Goal: Download file/media

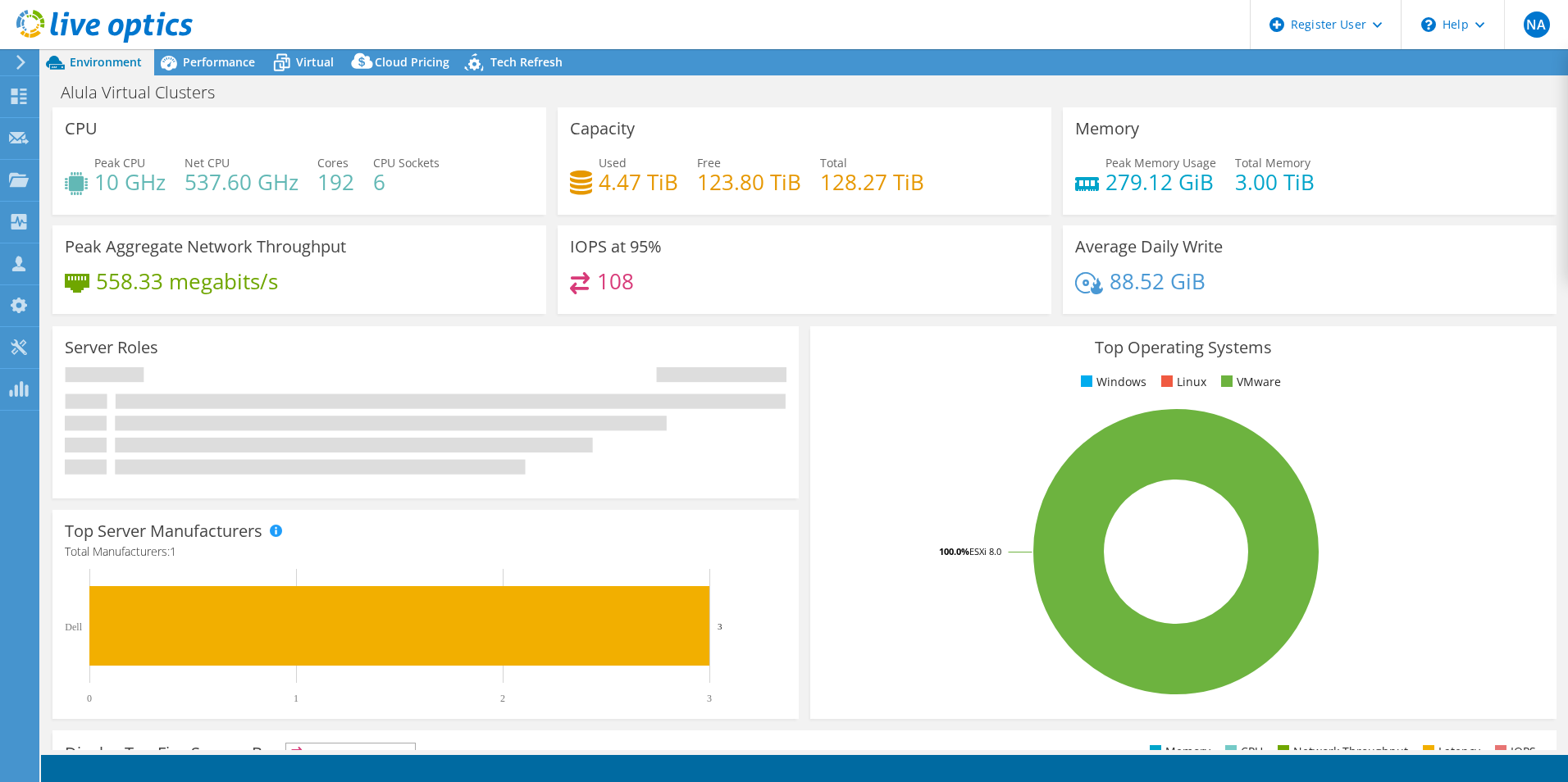
select select "USD"
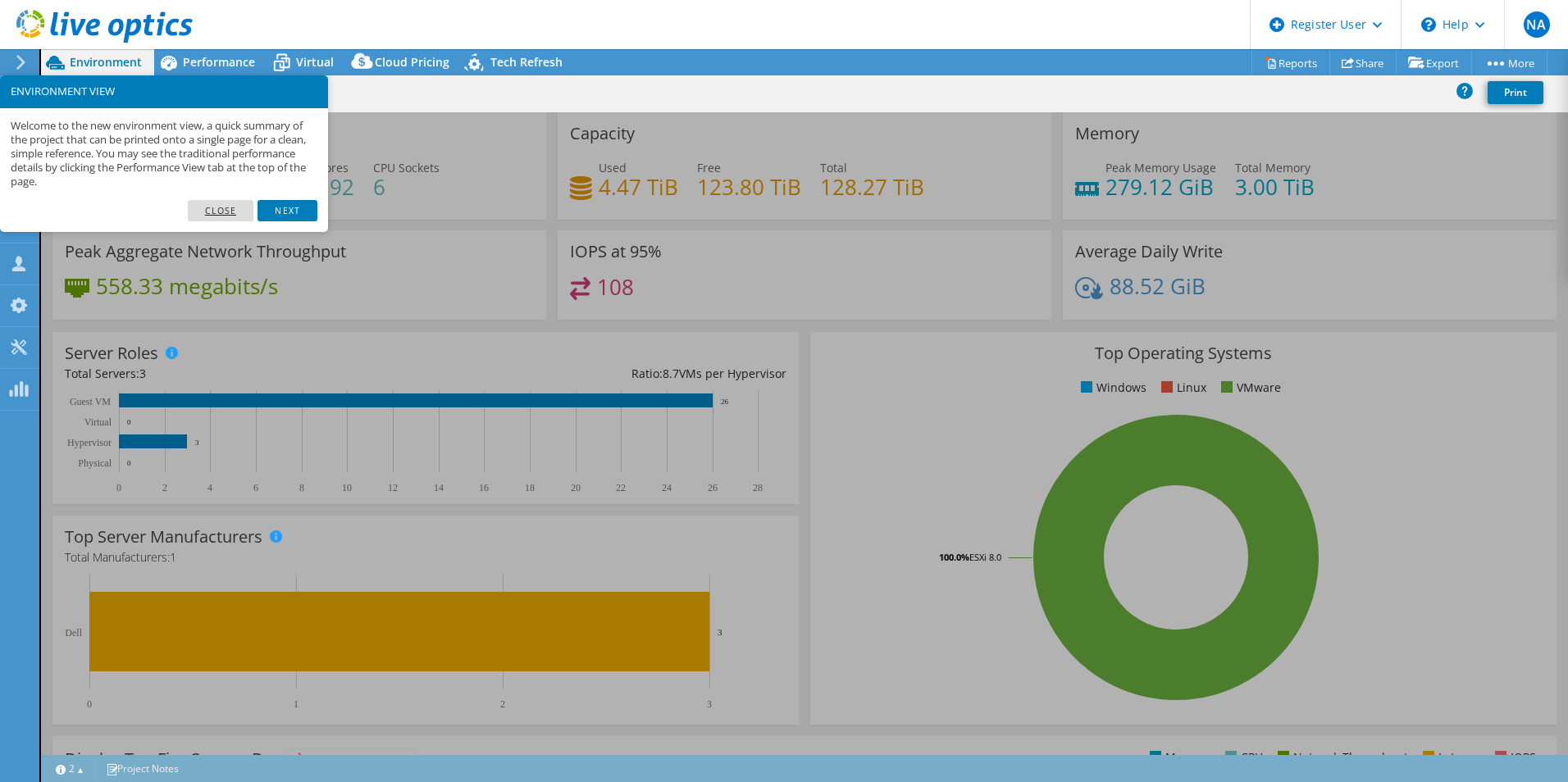
click at [244, 212] on link "Close" at bounding box center [221, 211] width 66 height 21
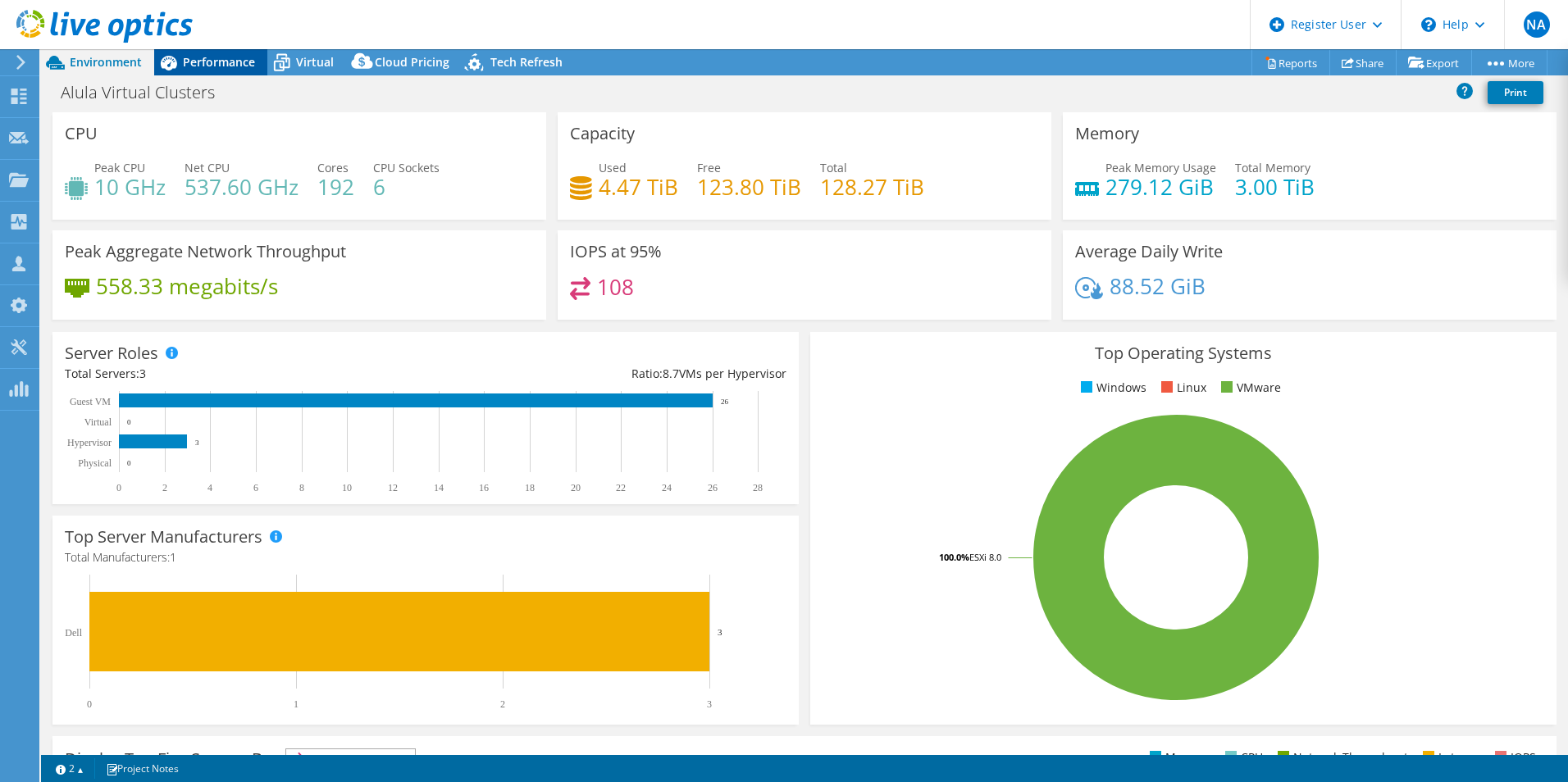
click at [214, 65] on span "Performance" at bounding box center [218, 62] width 72 height 15
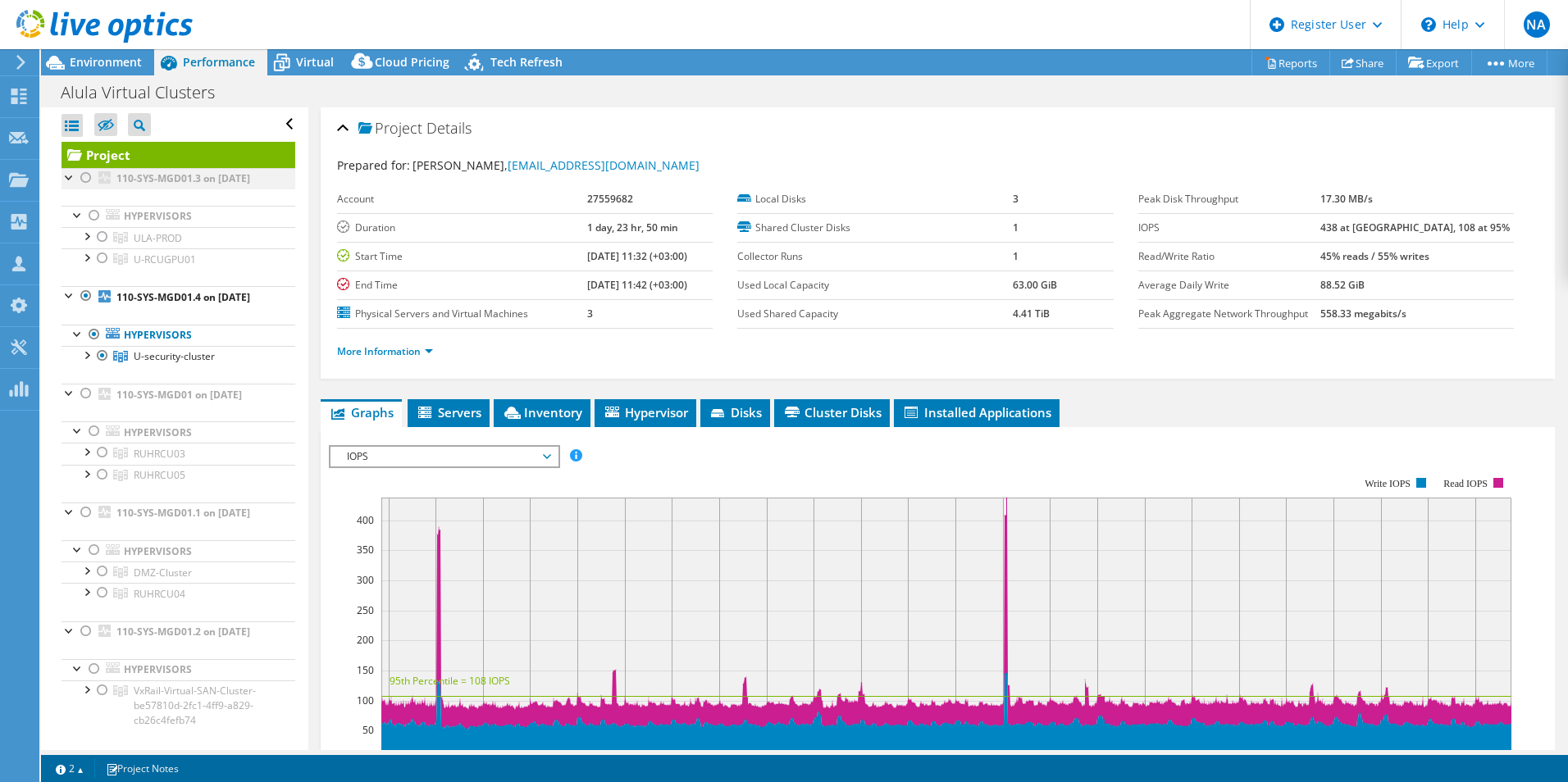
click at [73, 177] on div at bounding box center [69, 176] width 16 height 16
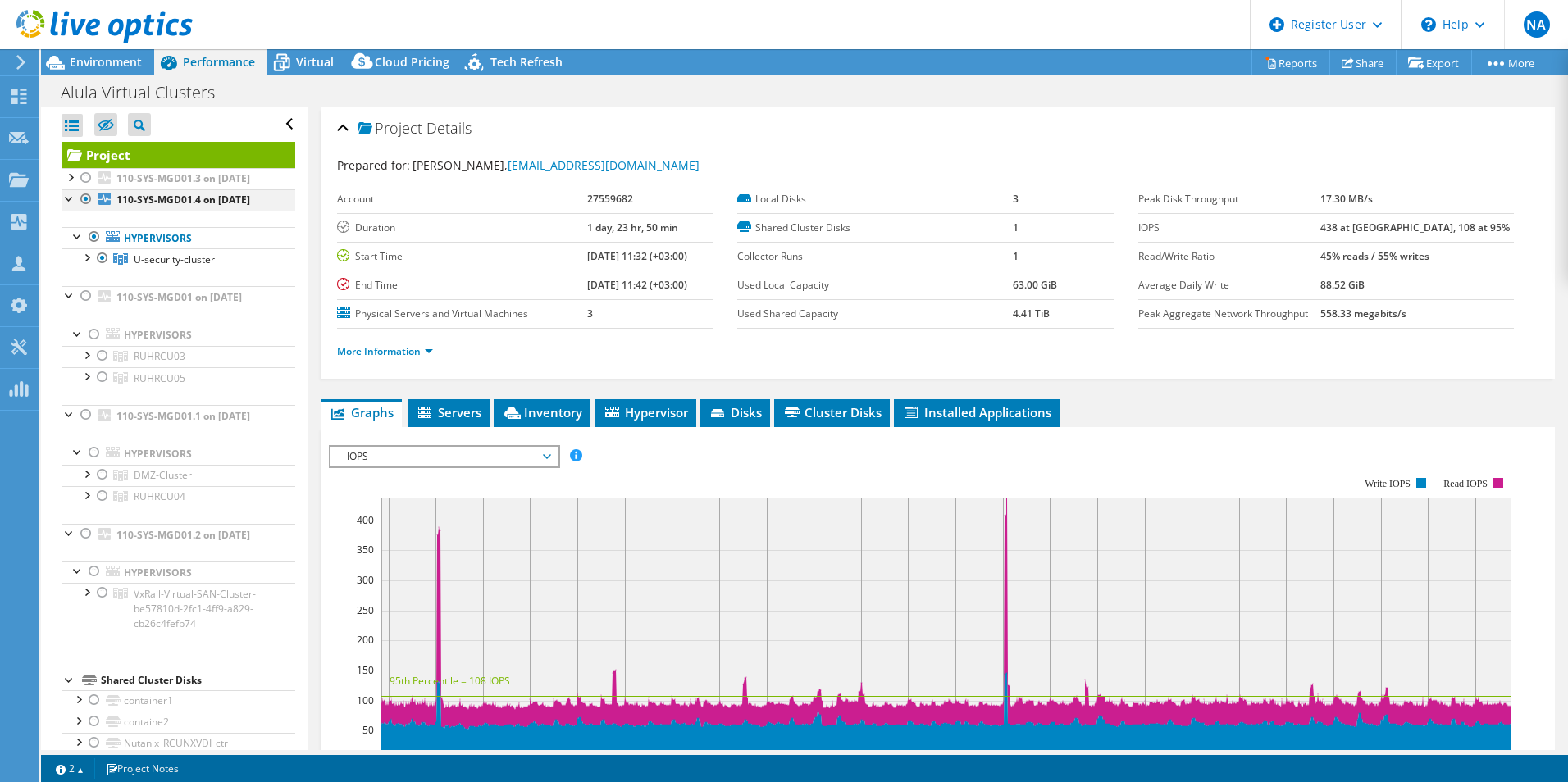
click at [65, 205] on div at bounding box center [69, 197] width 16 height 16
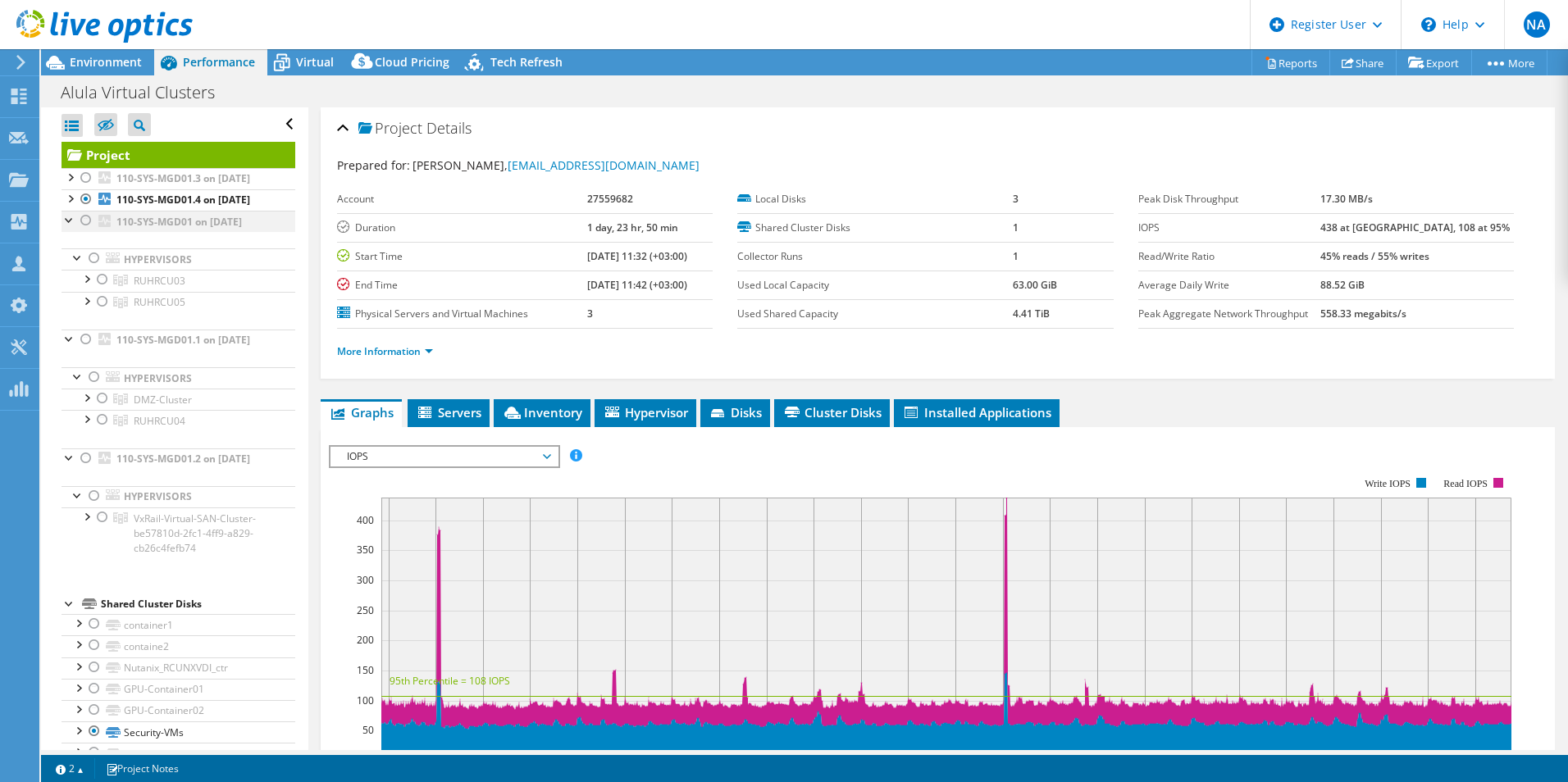
click at [72, 227] on div at bounding box center [69, 218] width 16 height 16
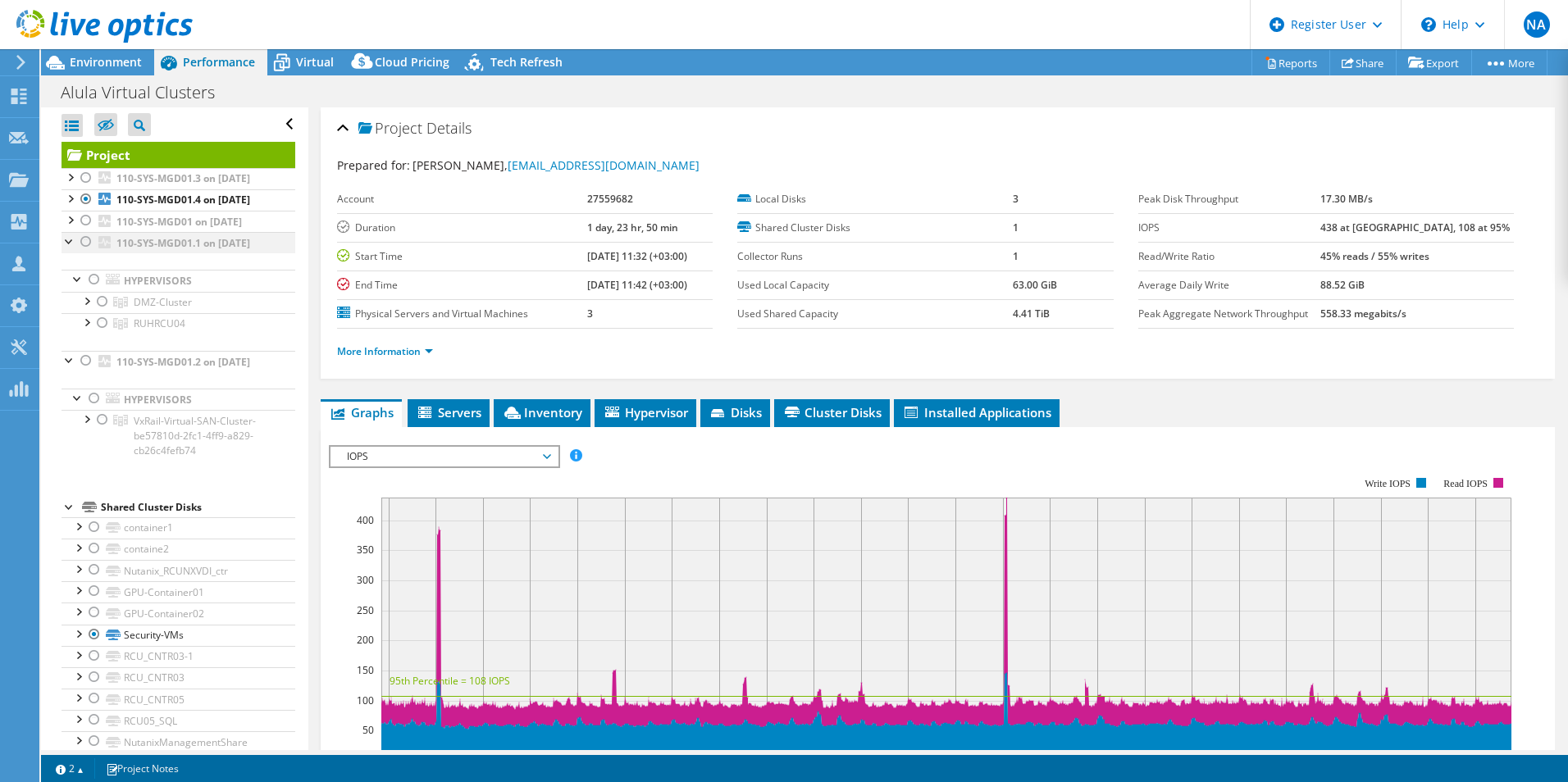
click at [71, 249] on div at bounding box center [69, 239] width 16 height 16
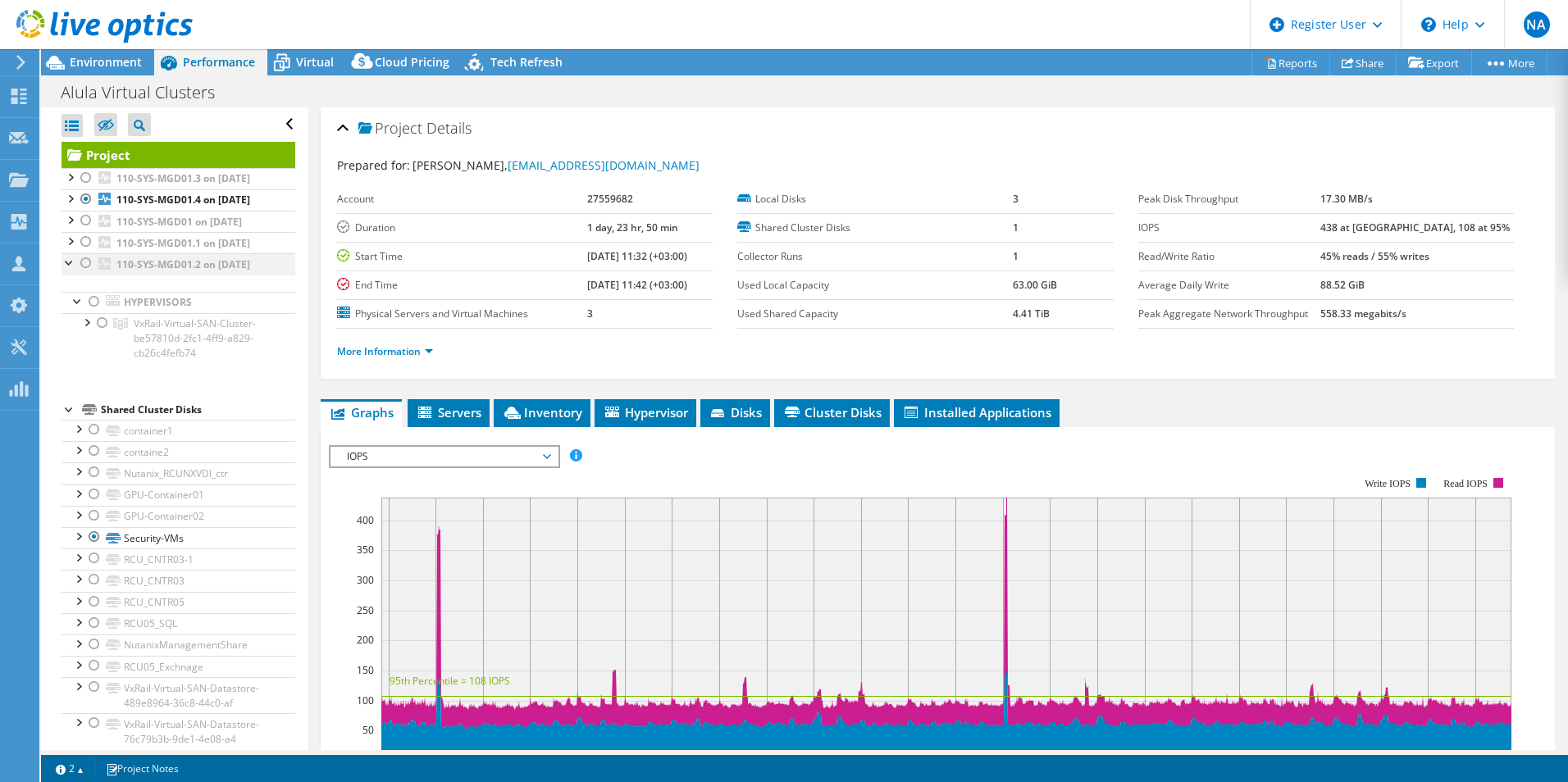
click at [72, 270] on div at bounding box center [69, 261] width 16 height 16
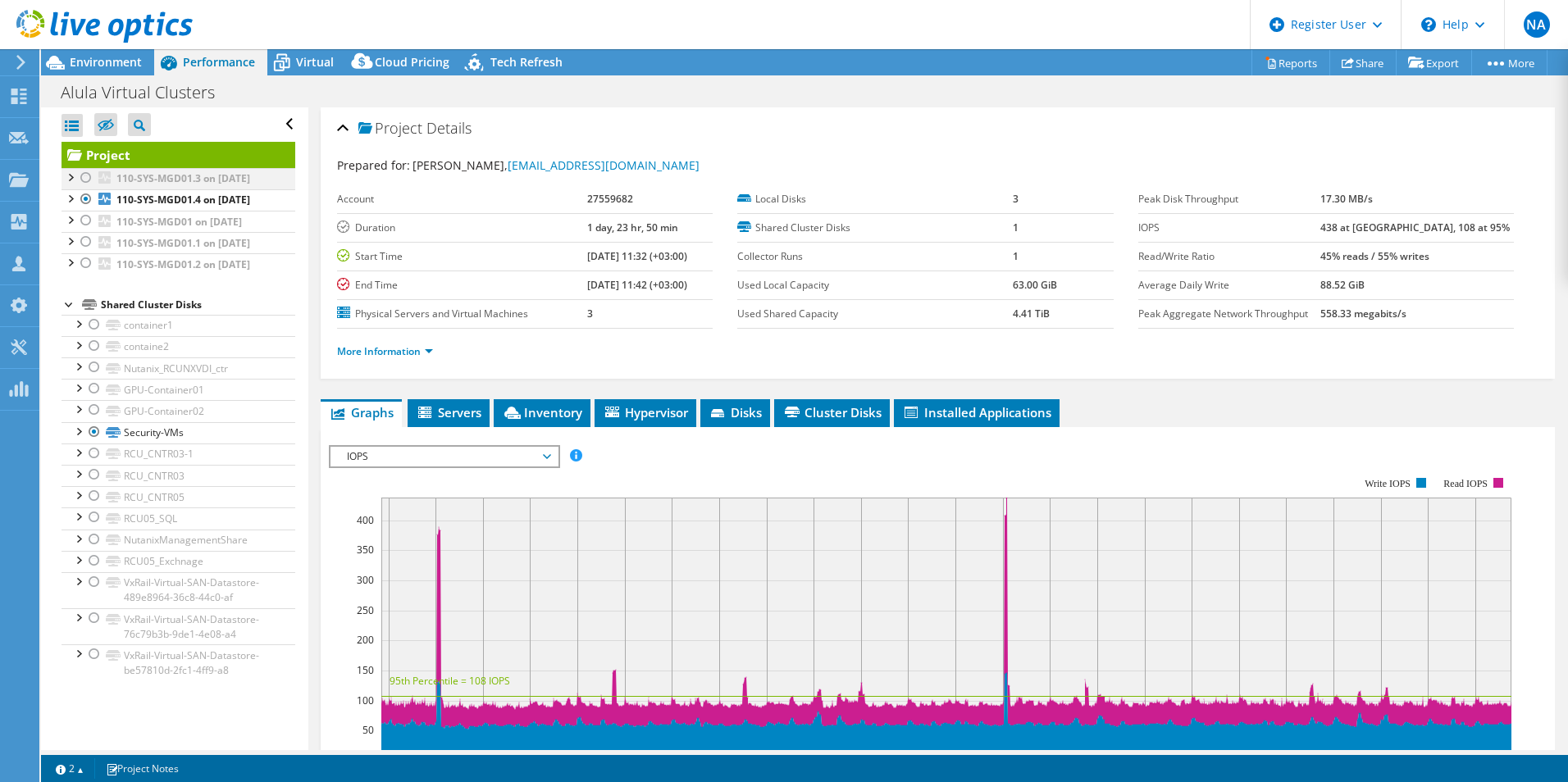
click at [90, 177] on div at bounding box center [86, 177] width 16 height 20
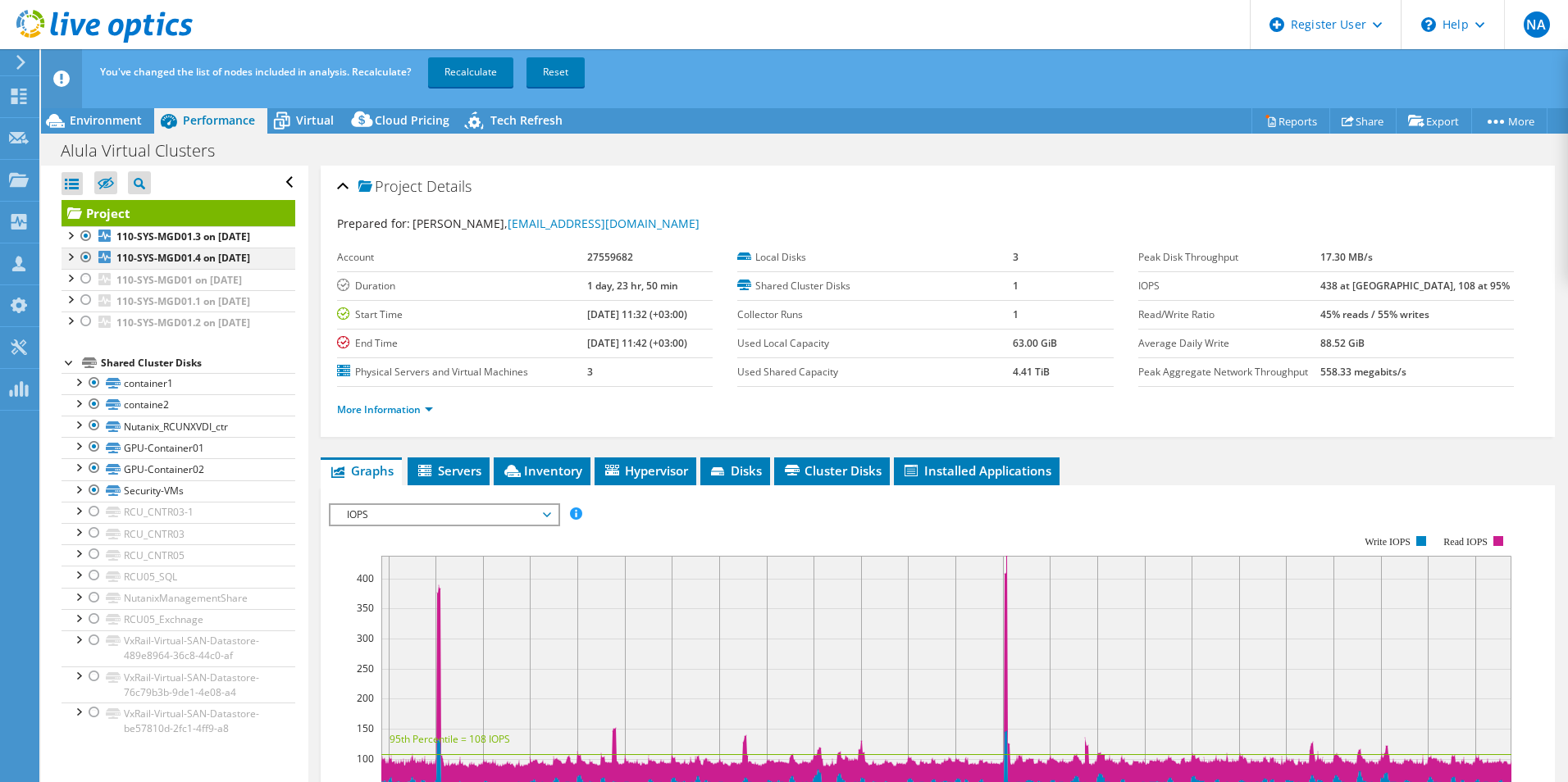
click at [82, 267] on div at bounding box center [86, 257] width 16 height 20
click at [457, 70] on link "Recalculate" at bounding box center [471, 72] width 85 height 30
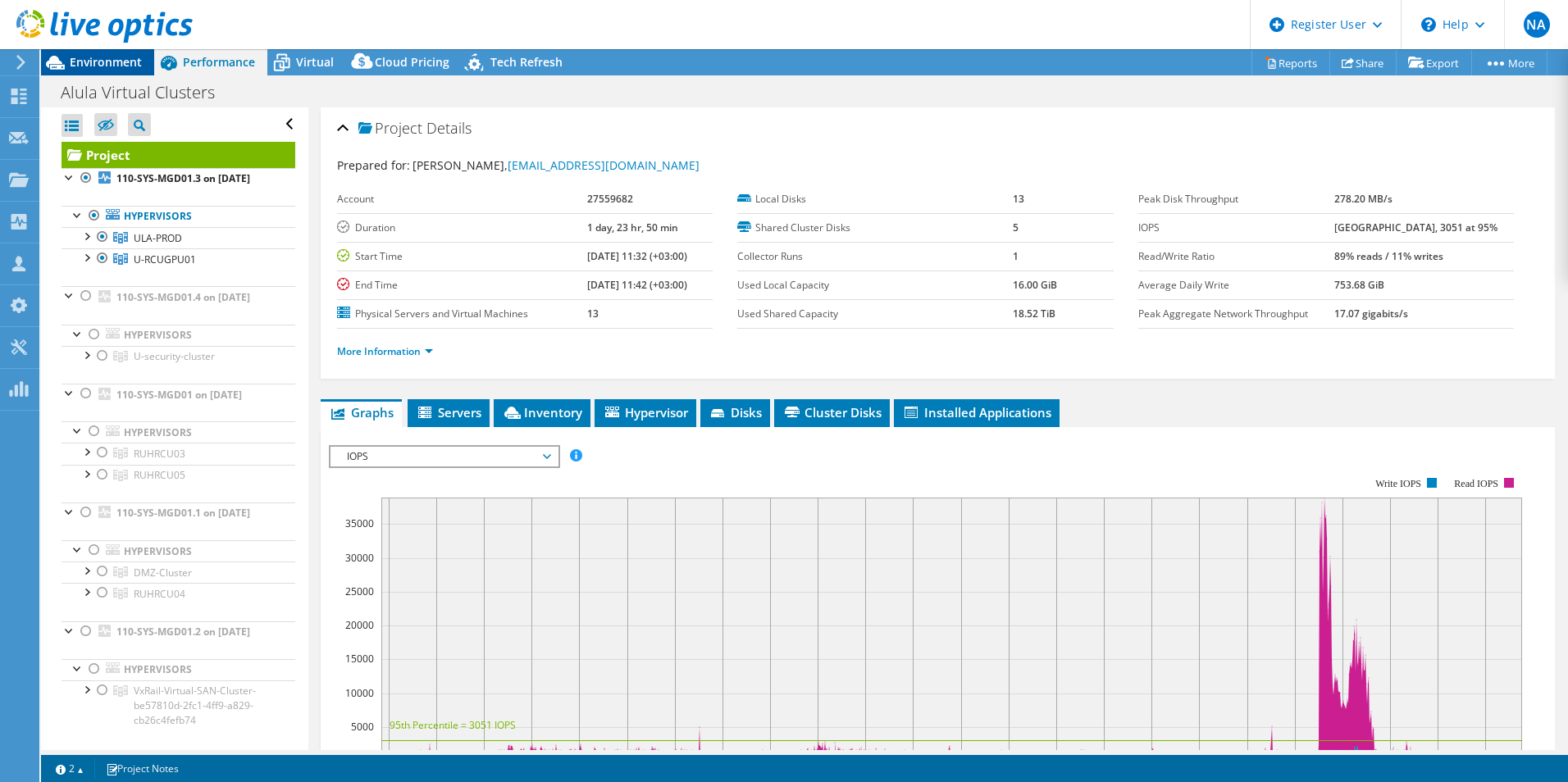
click at [110, 72] on div "Environment" at bounding box center [97, 62] width 113 height 26
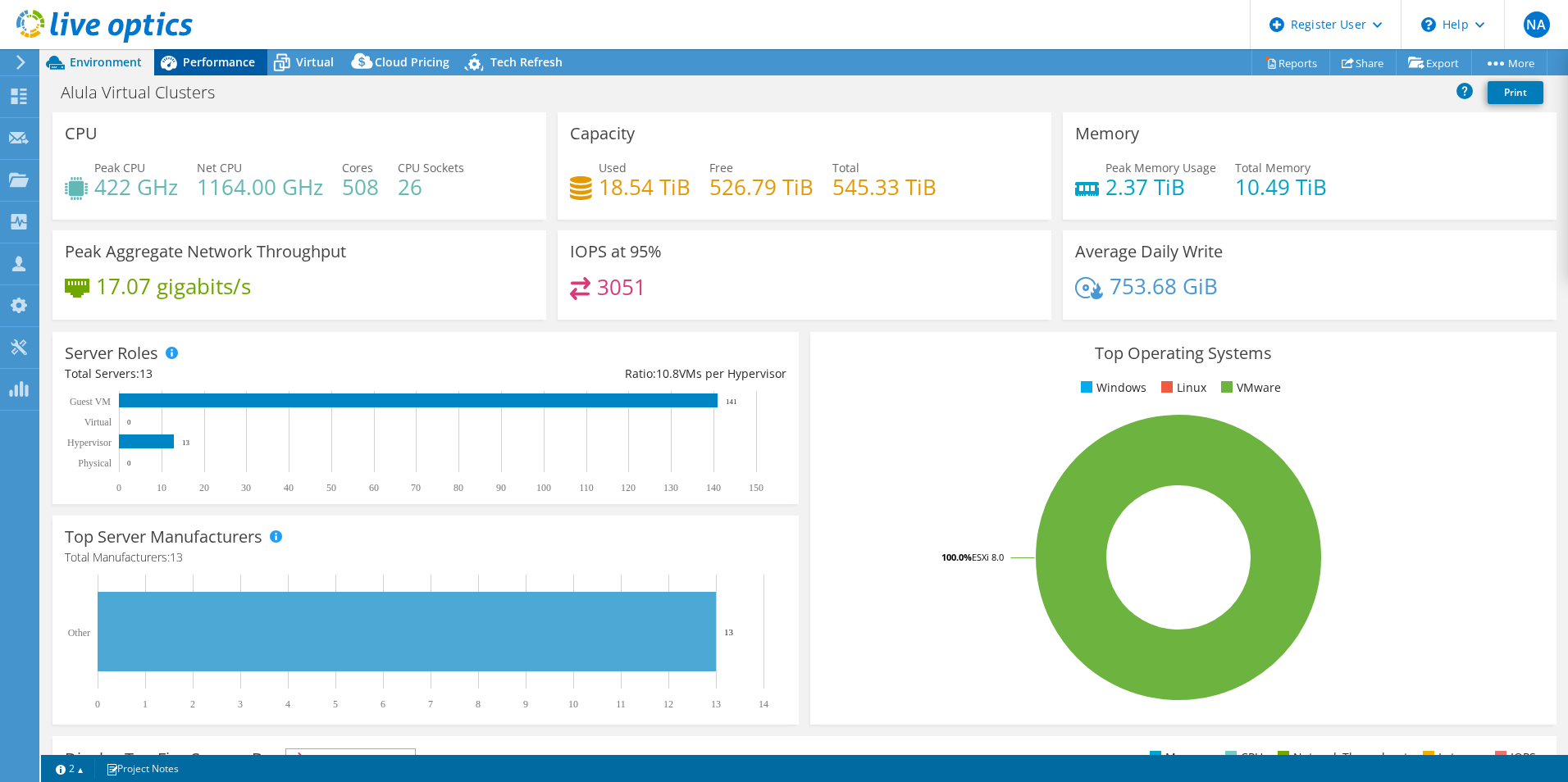
click at [191, 70] on div "Performance" at bounding box center [210, 62] width 113 height 26
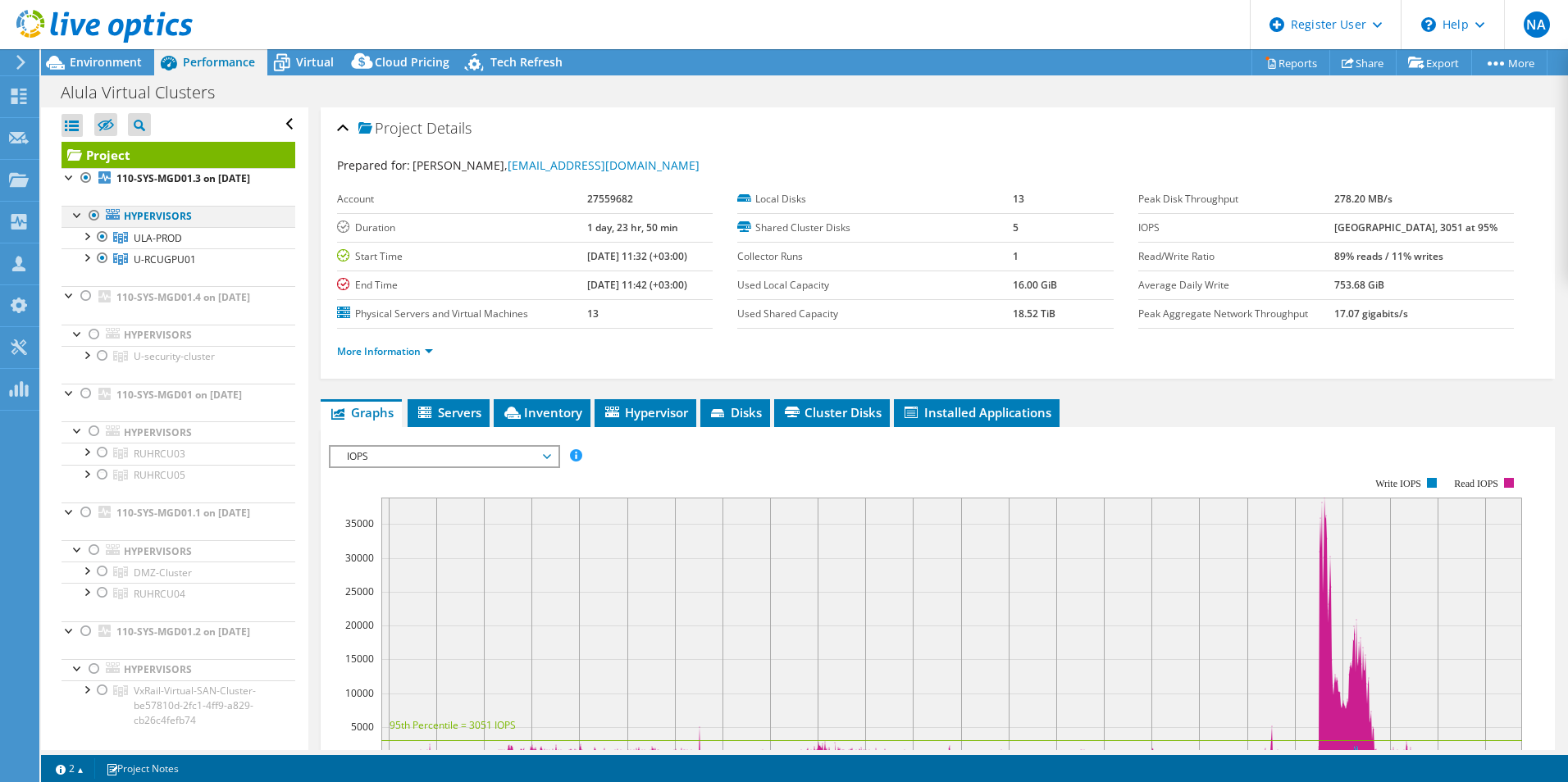
click at [82, 222] on div at bounding box center [77, 213] width 16 height 16
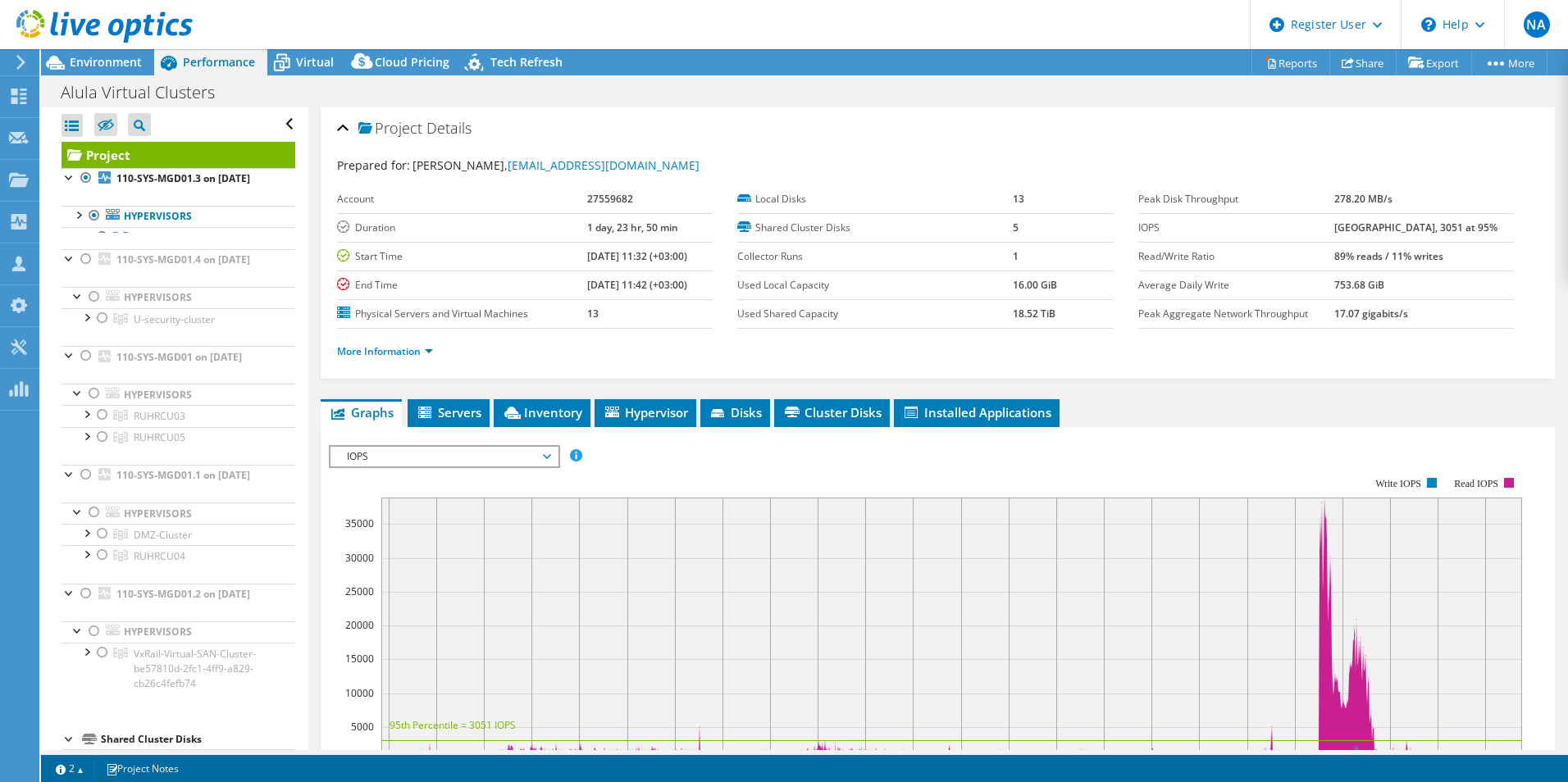
click at [69, 258] on div at bounding box center [69, 256] width 16 height 16
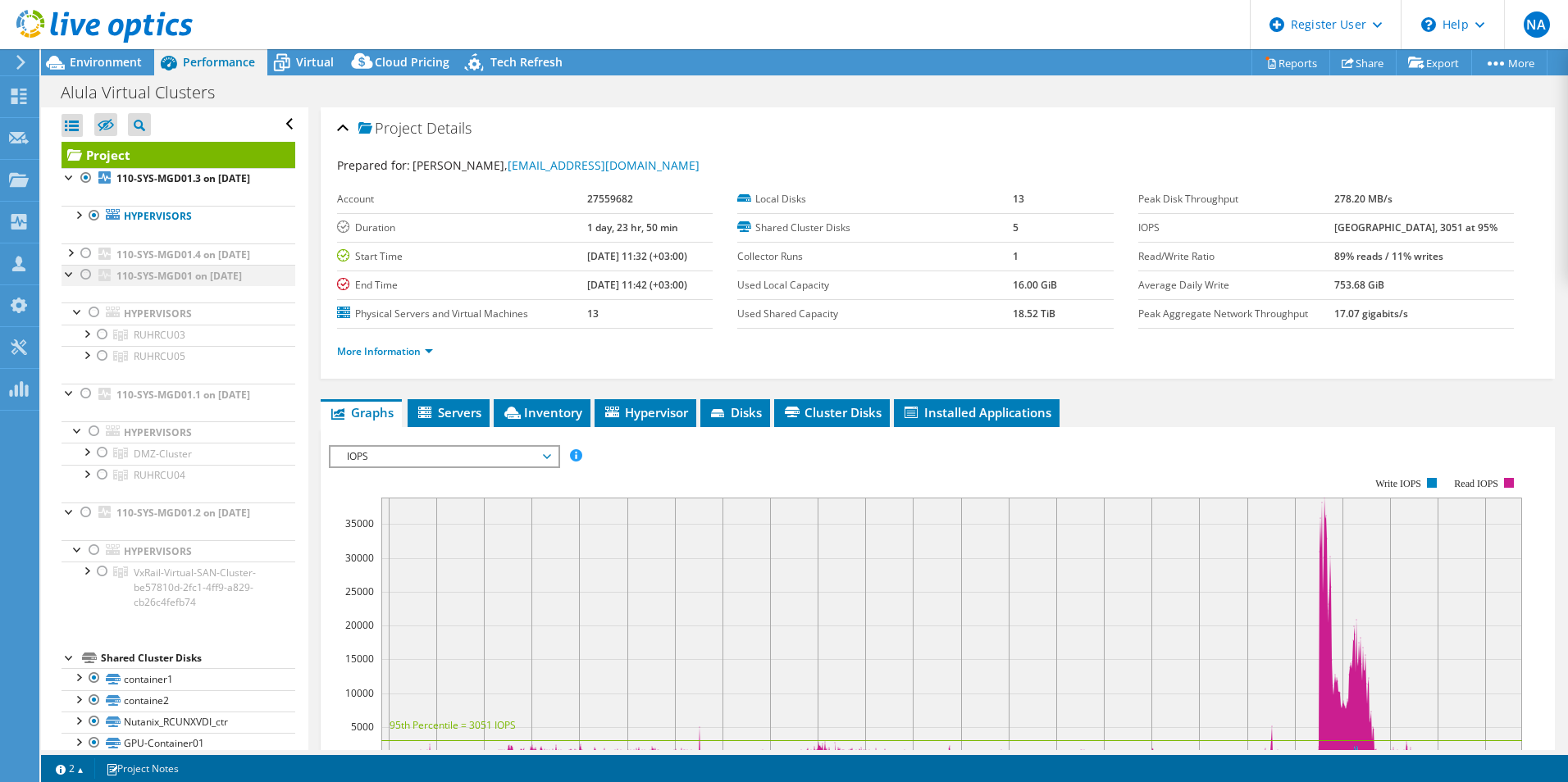
click at [67, 281] on div at bounding box center [69, 273] width 16 height 16
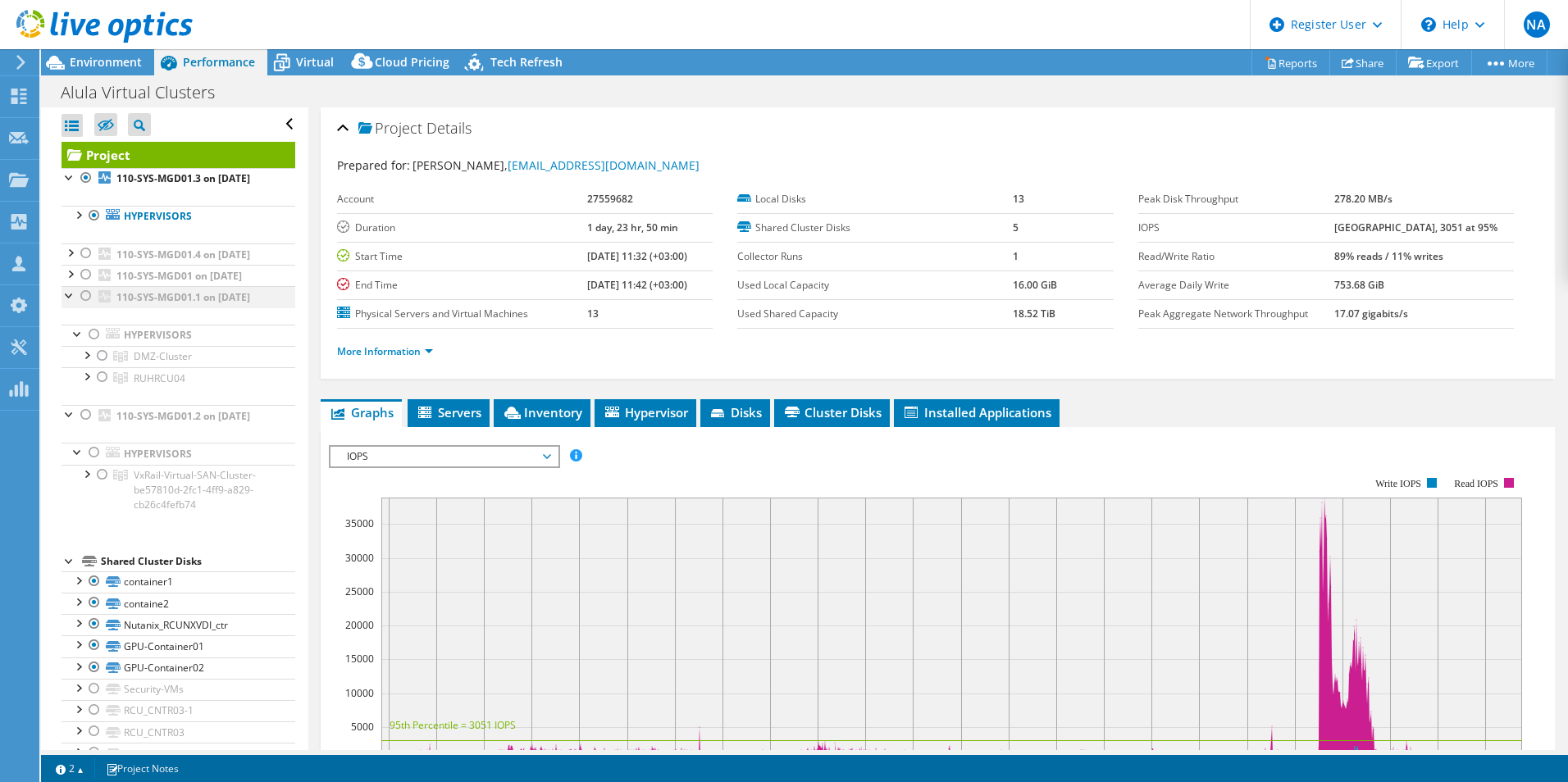
click at [62, 302] on div at bounding box center [69, 294] width 16 height 16
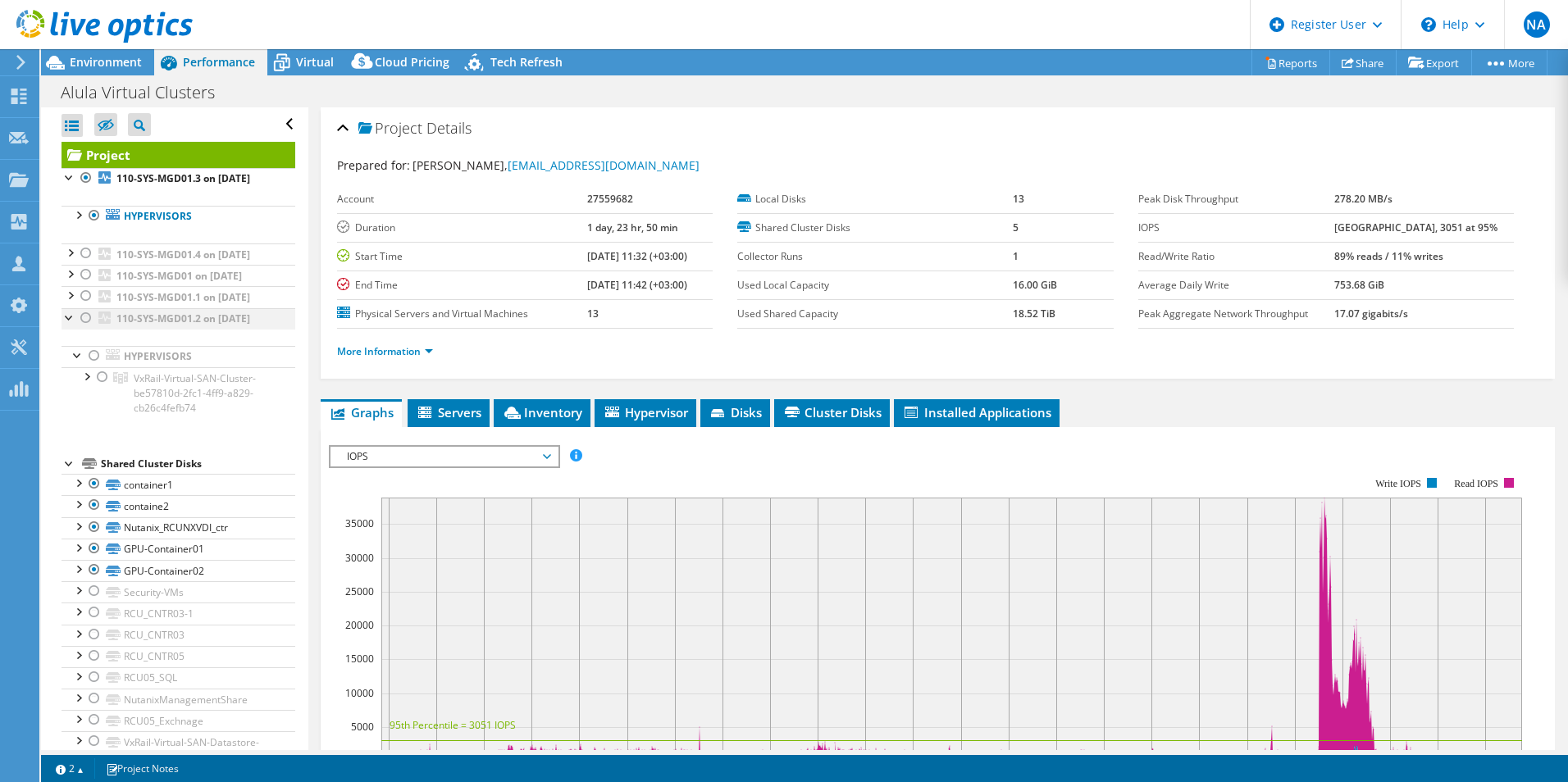
click at [67, 324] on div at bounding box center [69, 316] width 16 height 16
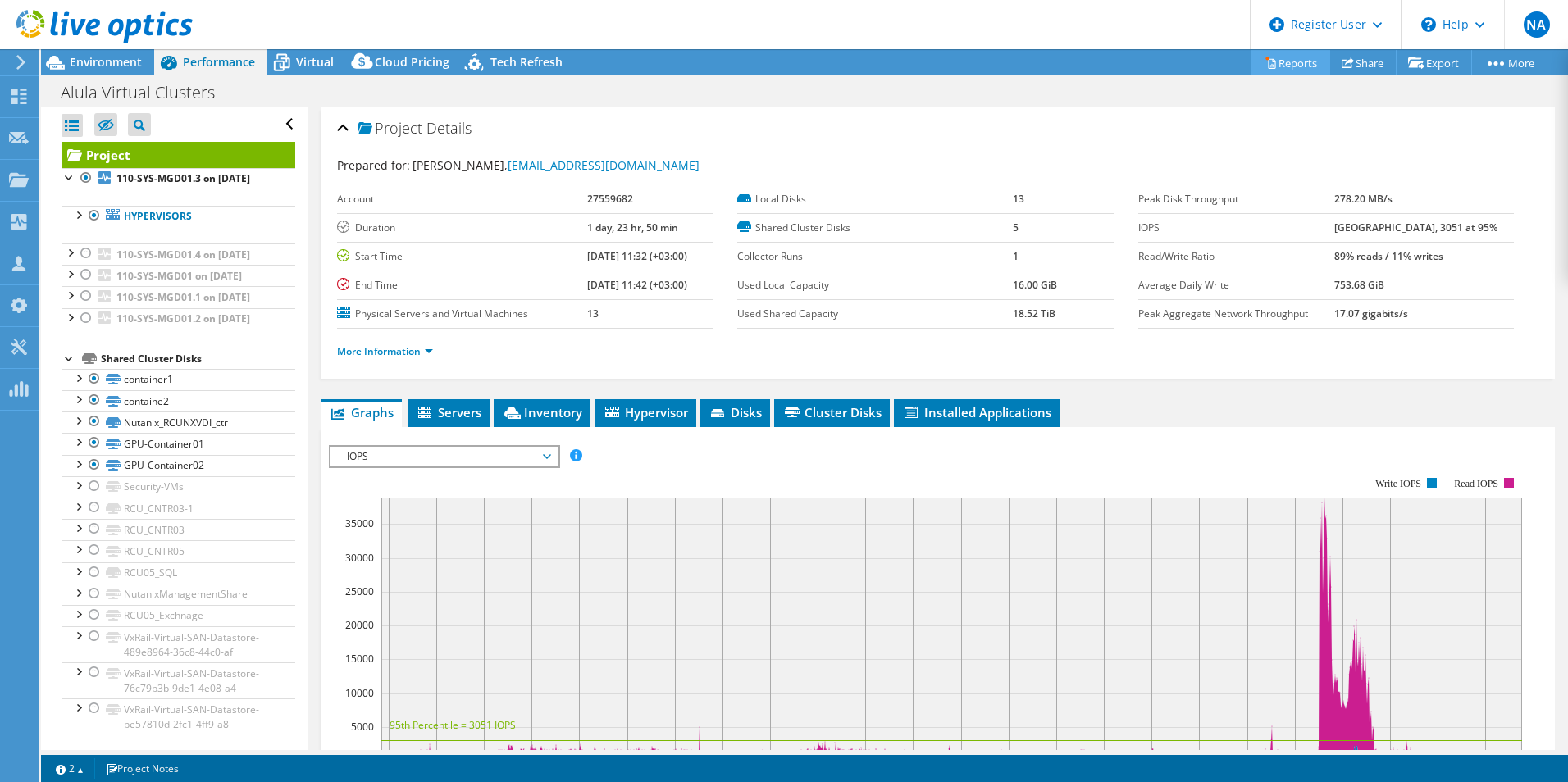
click at [1289, 75] on link "Reports" at bounding box center [1290, 63] width 79 height 25
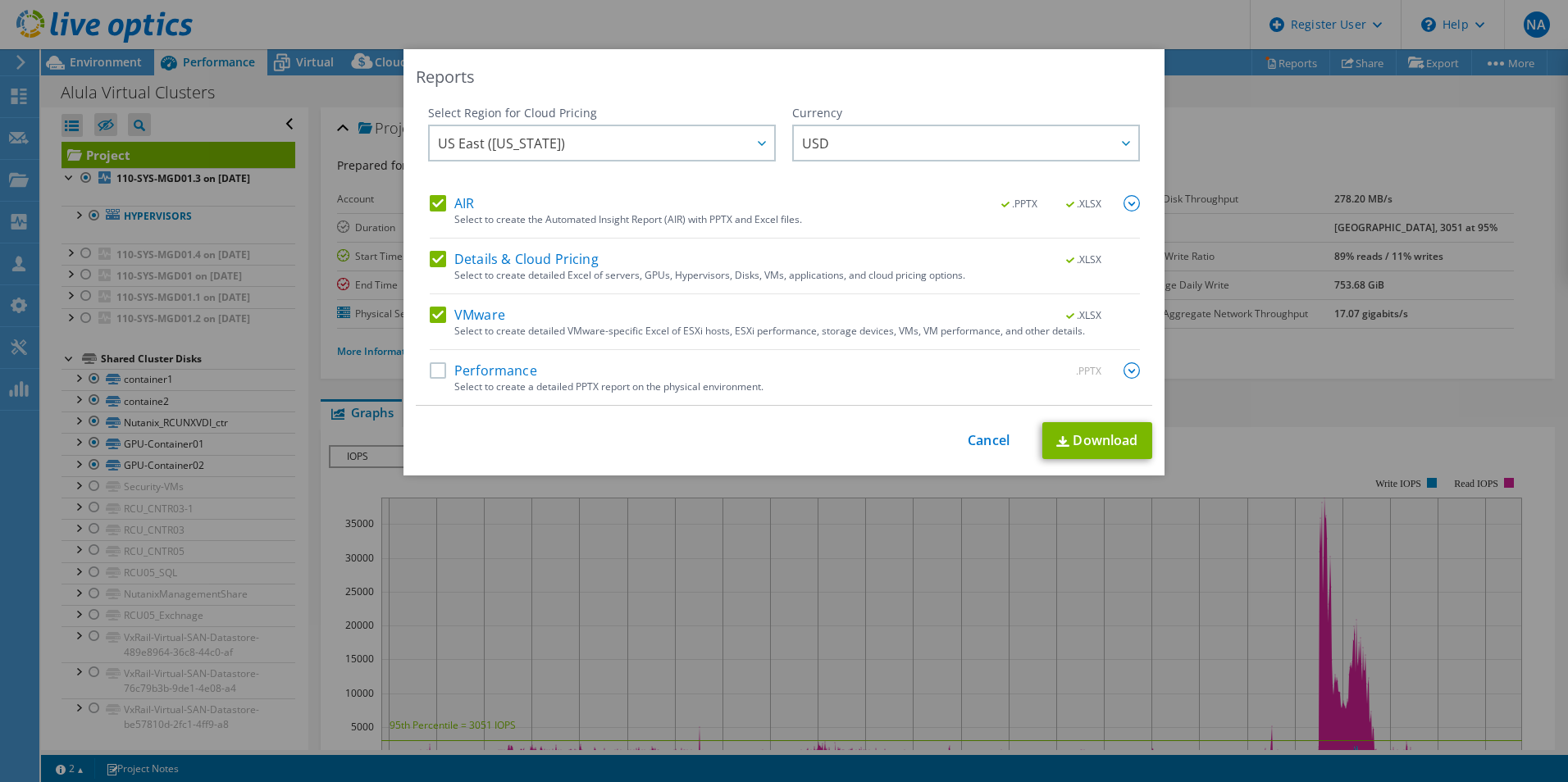
click at [546, 378] on div "Performance .PPTX" at bounding box center [785, 372] width 710 height 19
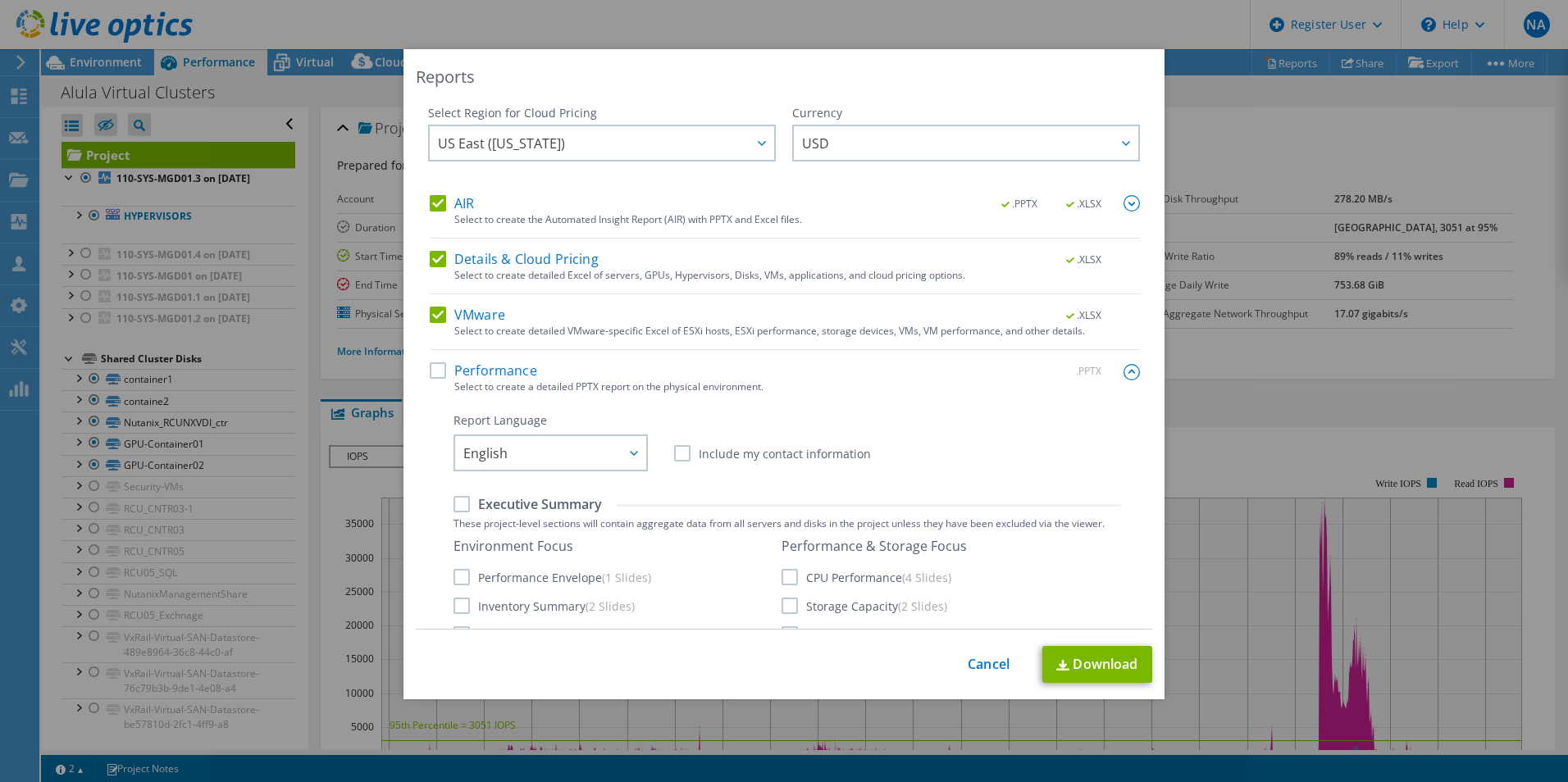
click at [430, 368] on label "Performance" at bounding box center [483, 370] width 107 height 16
click at [0, 0] on input "Performance" at bounding box center [0, 0] width 0 height 0
click at [497, 368] on label "Performance" at bounding box center [483, 370] width 107 height 16
click at [0, 0] on input "Performance" at bounding box center [0, 0] width 0 height 0
click at [430, 368] on label "Performance" at bounding box center [483, 370] width 107 height 16
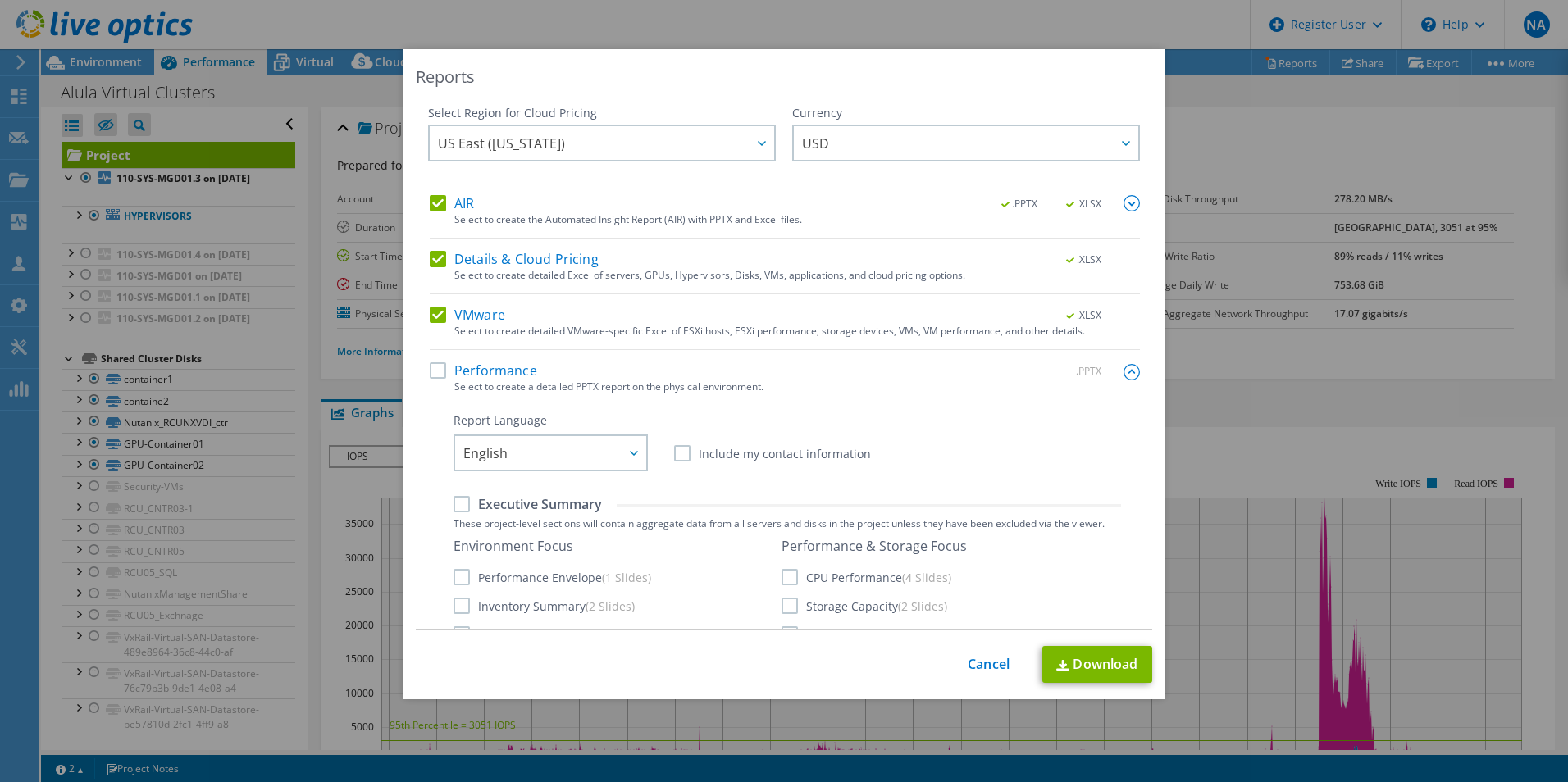
click at [0, 0] on input "Performance" at bounding box center [0, 0] width 0 height 0
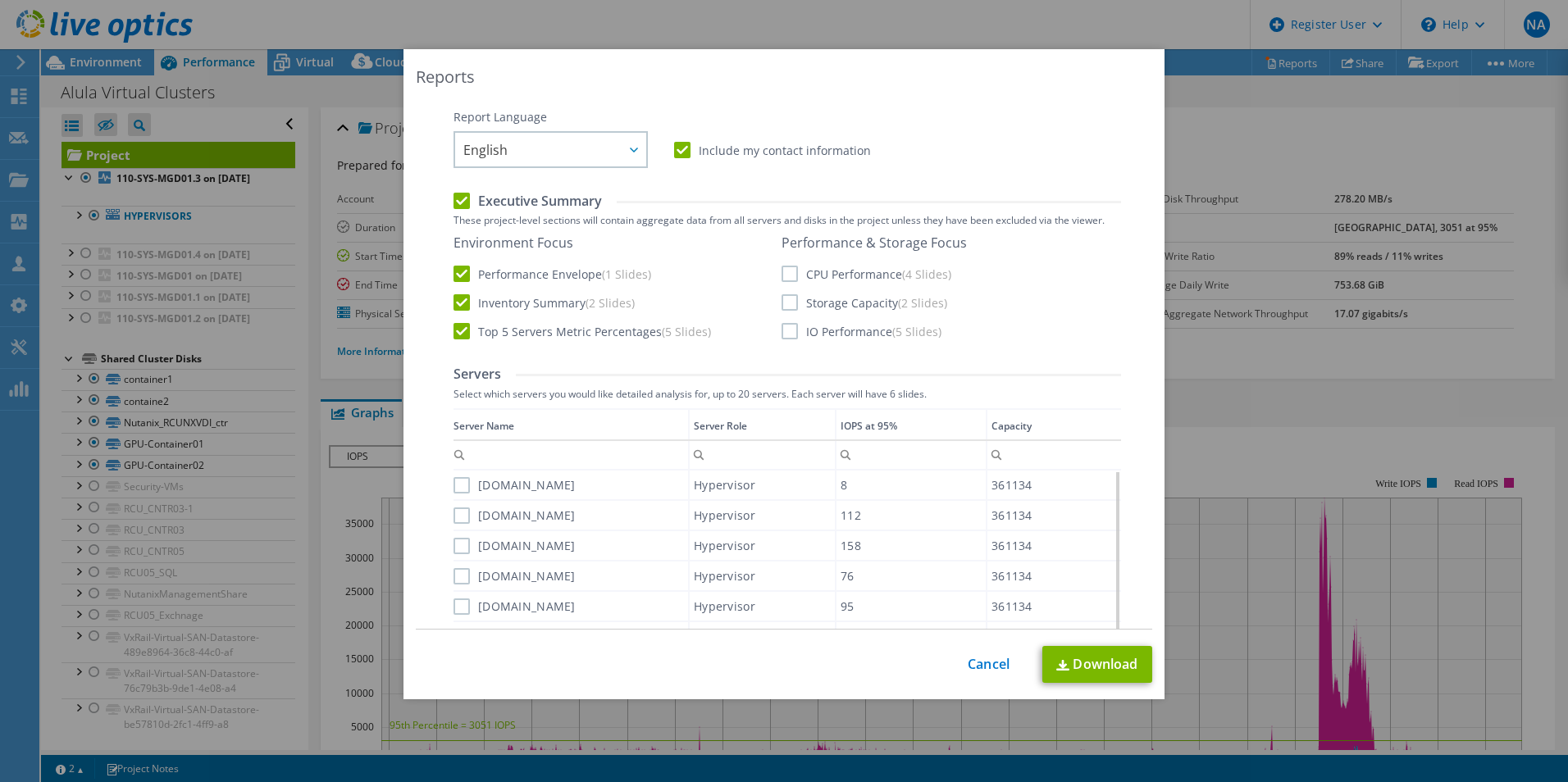
scroll to position [328, 0]
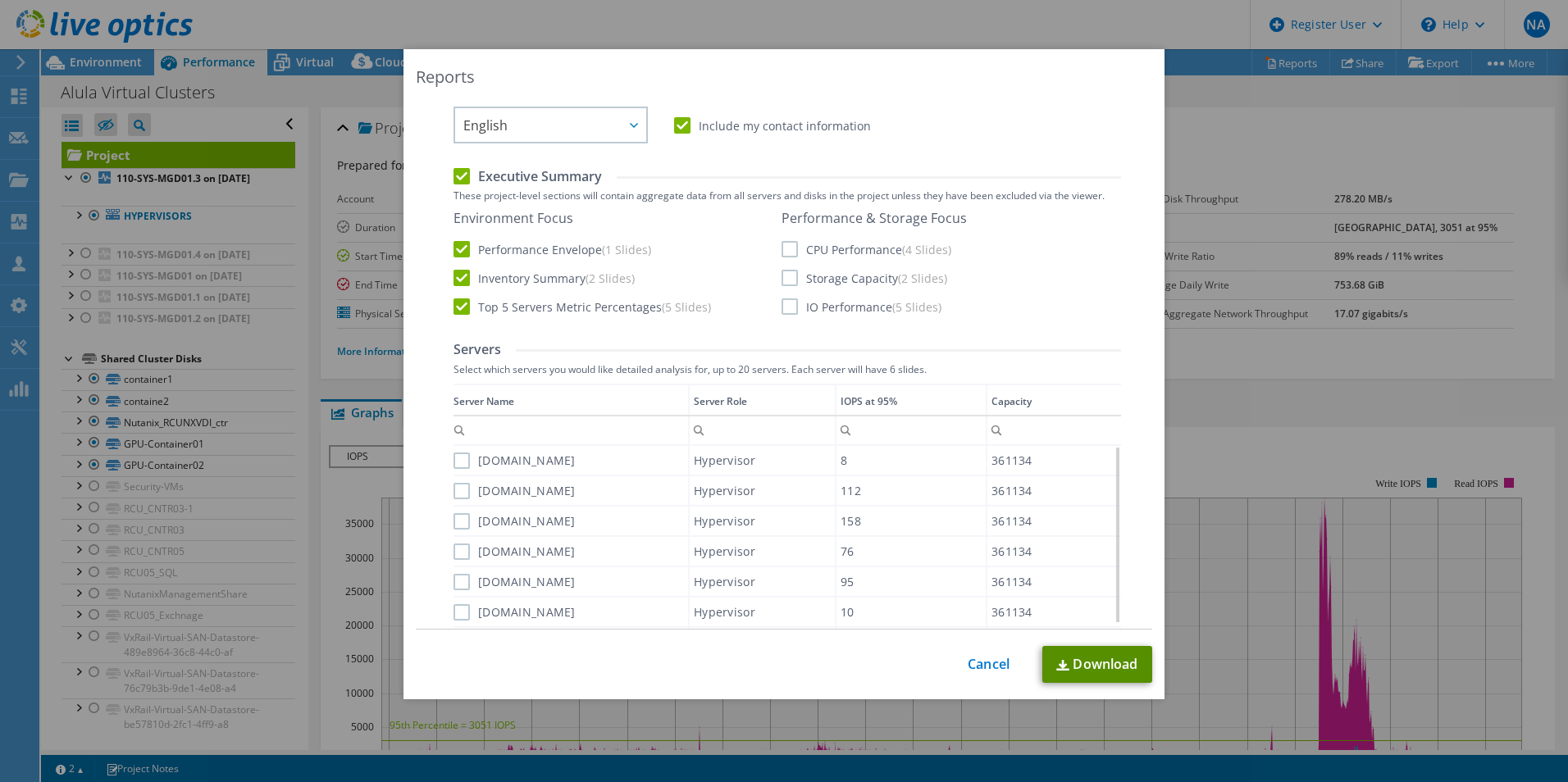
click at [1058, 660] on img at bounding box center [1062, 665] width 13 height 11
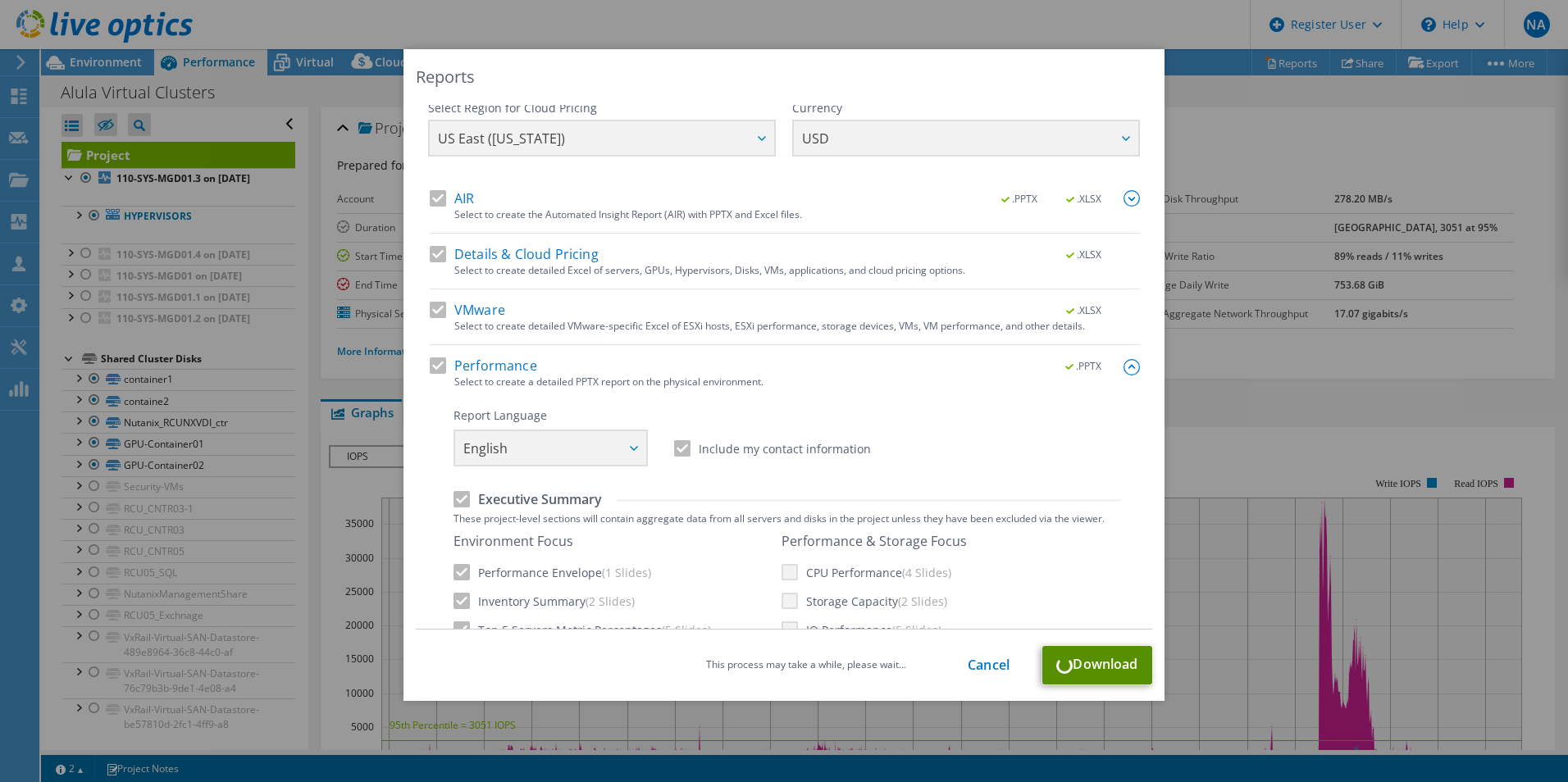
scroll to position [0, 0]
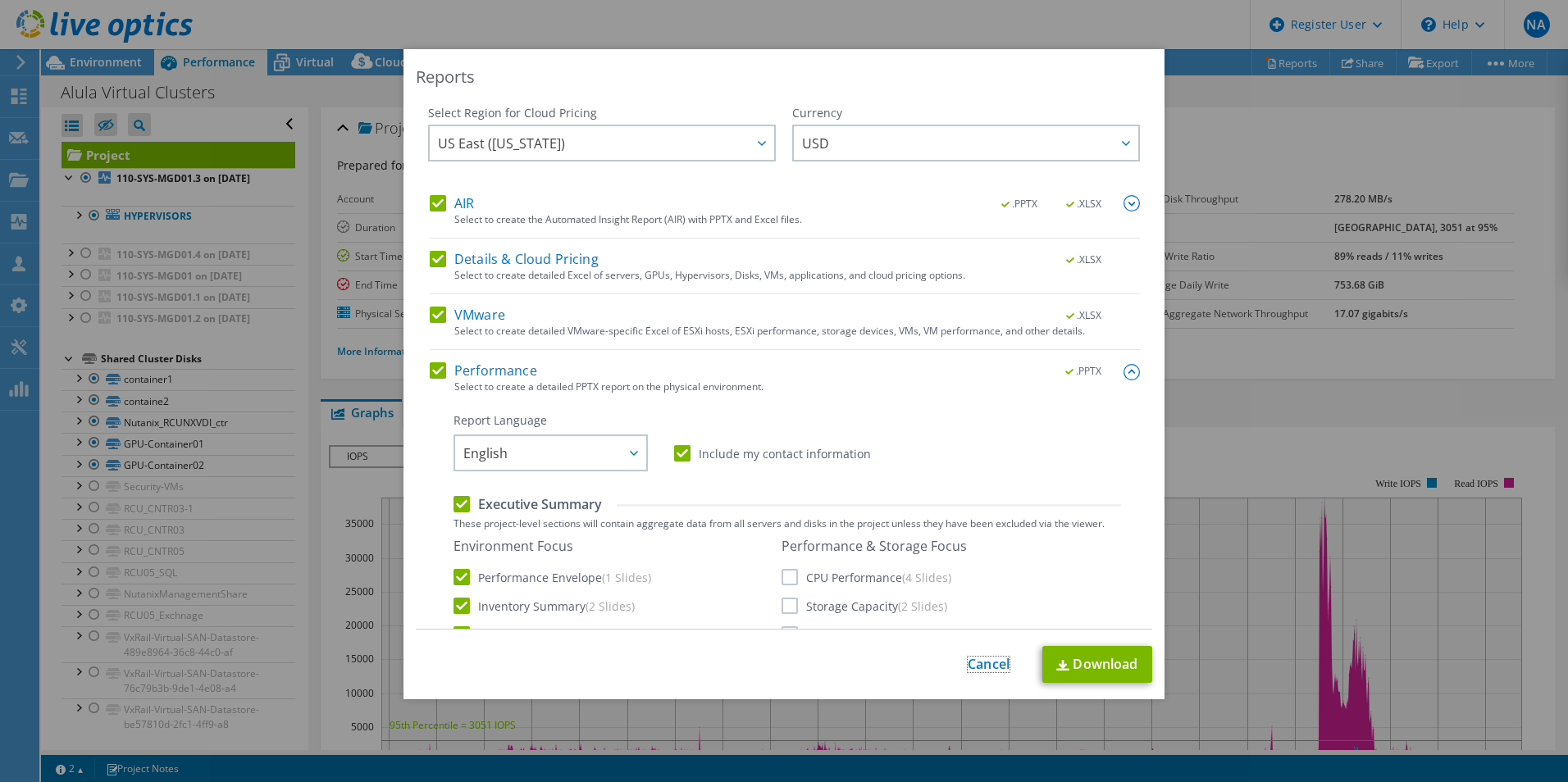
click at [973, 665] on link "Cancel" at bounding box center [988, 664] width 42 height 15
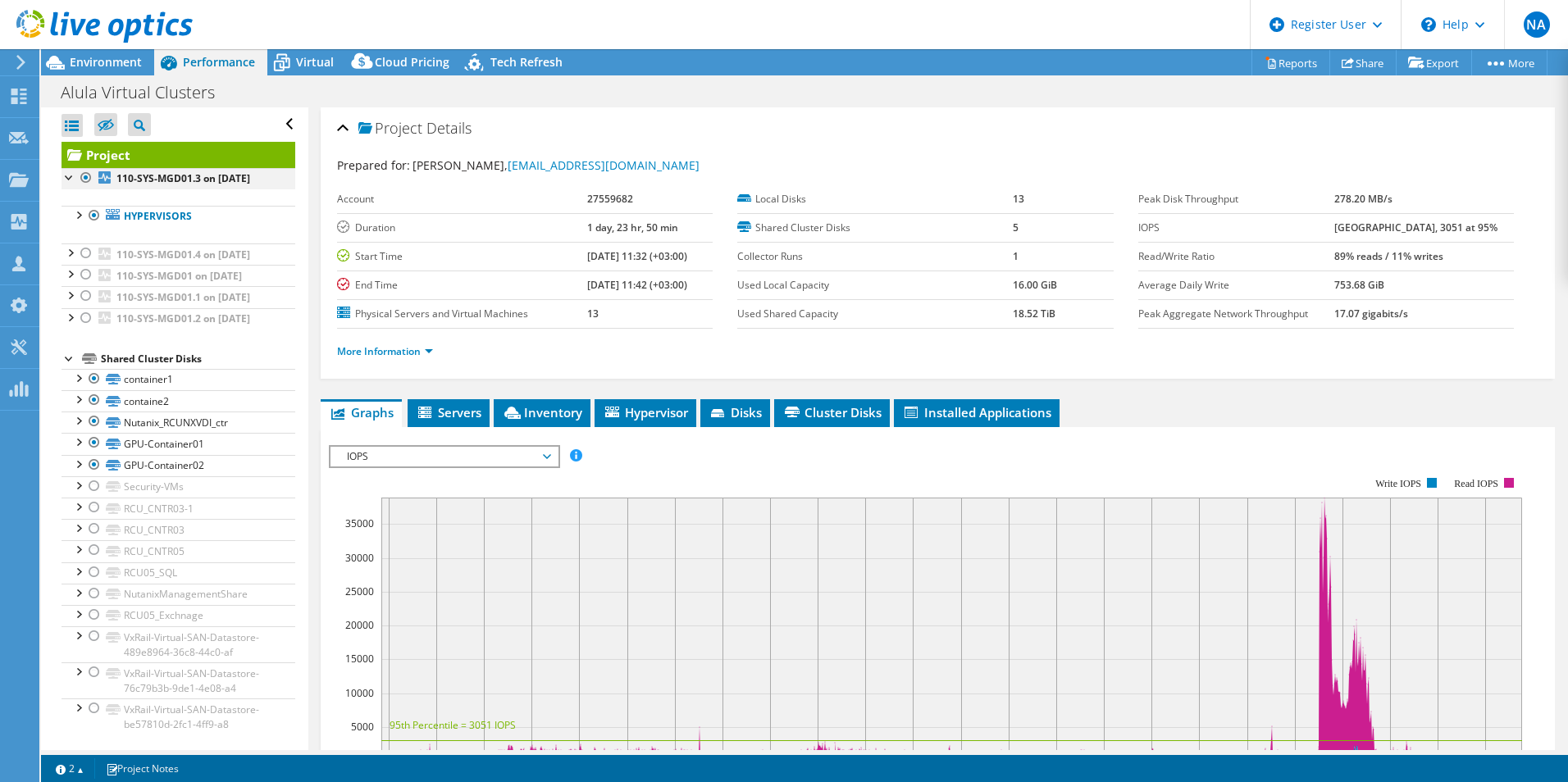
click at [83, 177] on div at bounding box center [86, 177] width 16 height 20
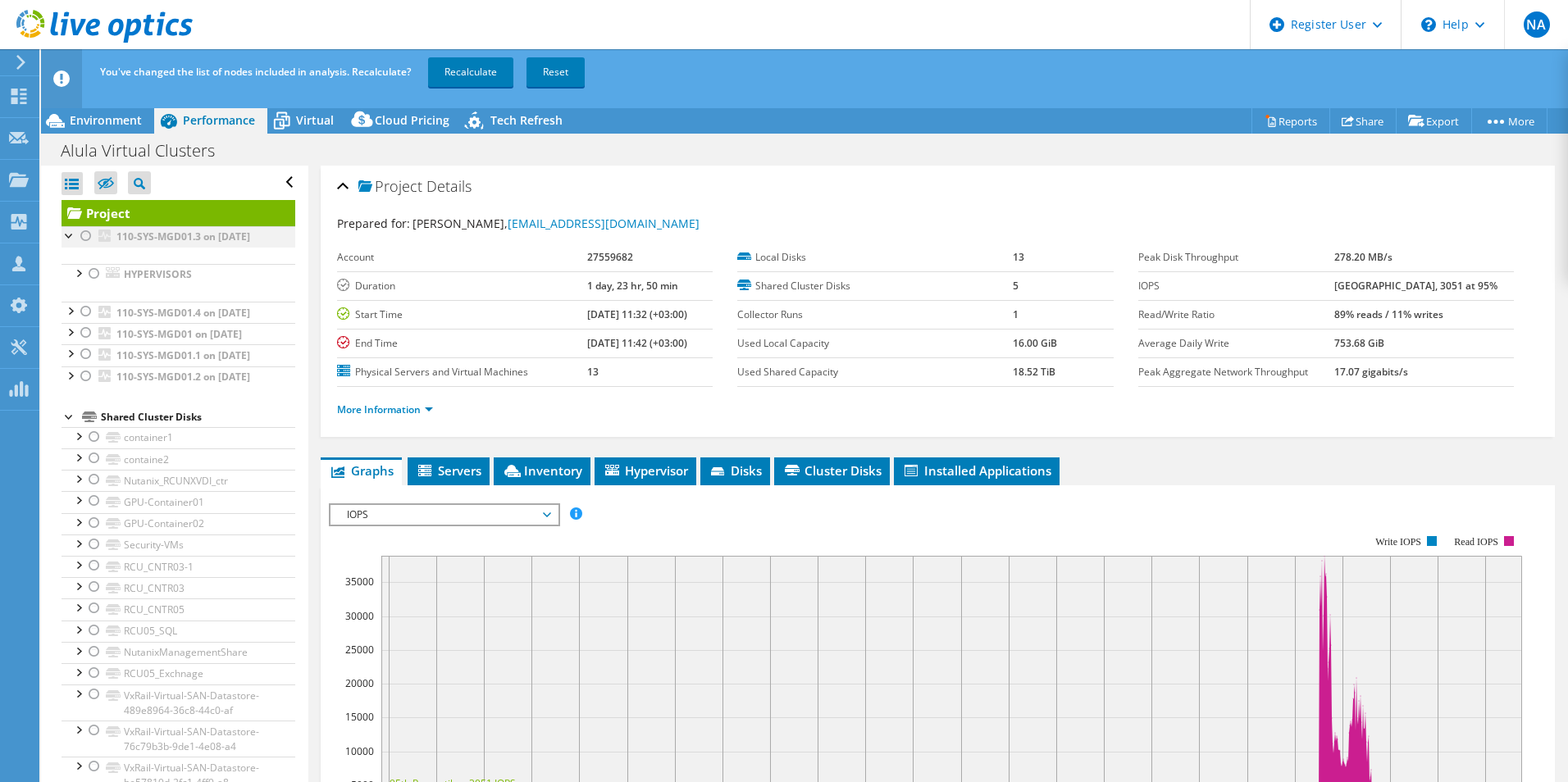
click at [65, 238] on div at bounding box center [69, 233] width 16 height 16
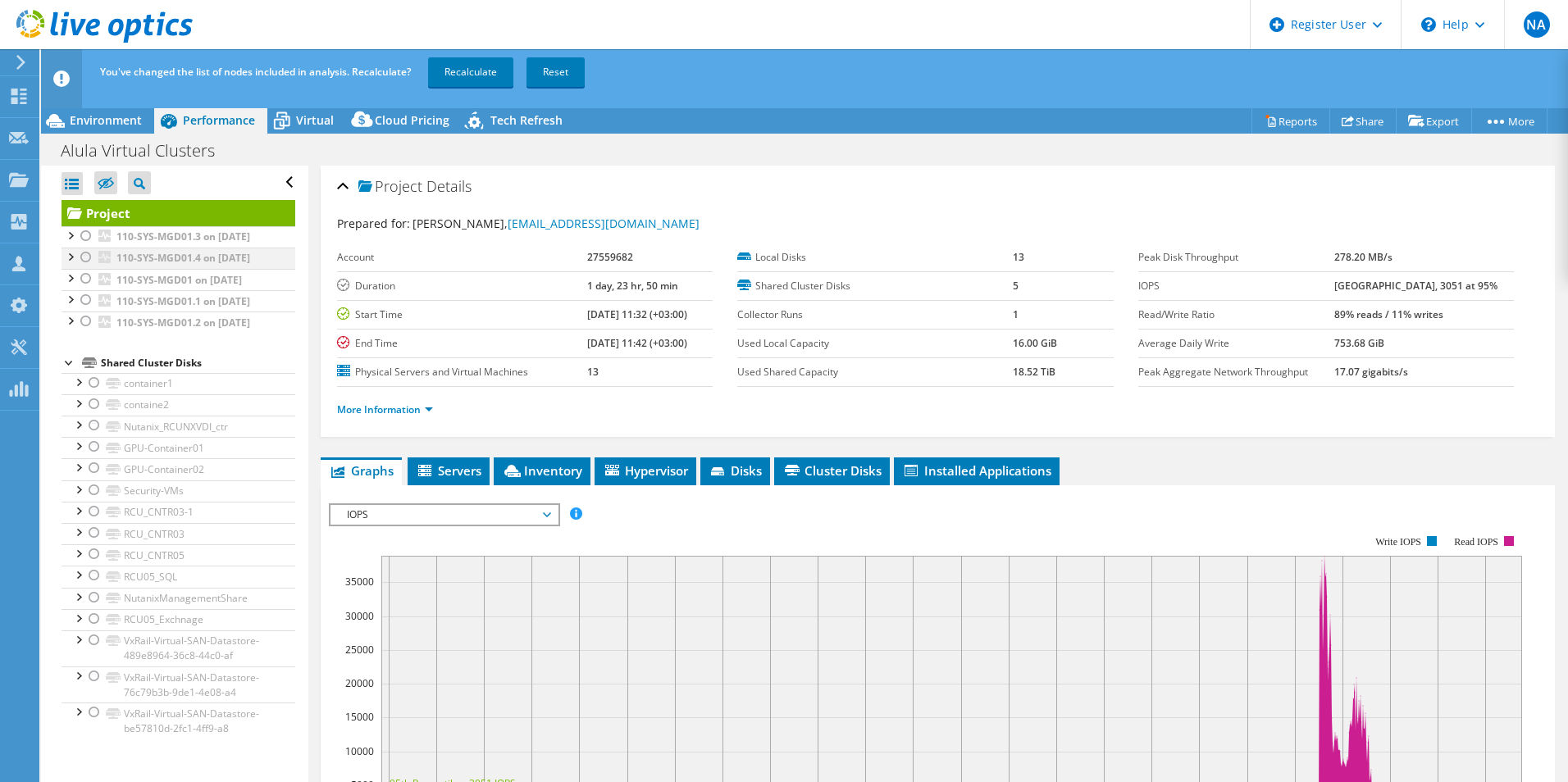
click at [83, 267] on div at bounding box center [86, 257] width 16 height 20
click at [477, 77] on link "Recalculate" at bounding box center [471, 72] width 85 height 30
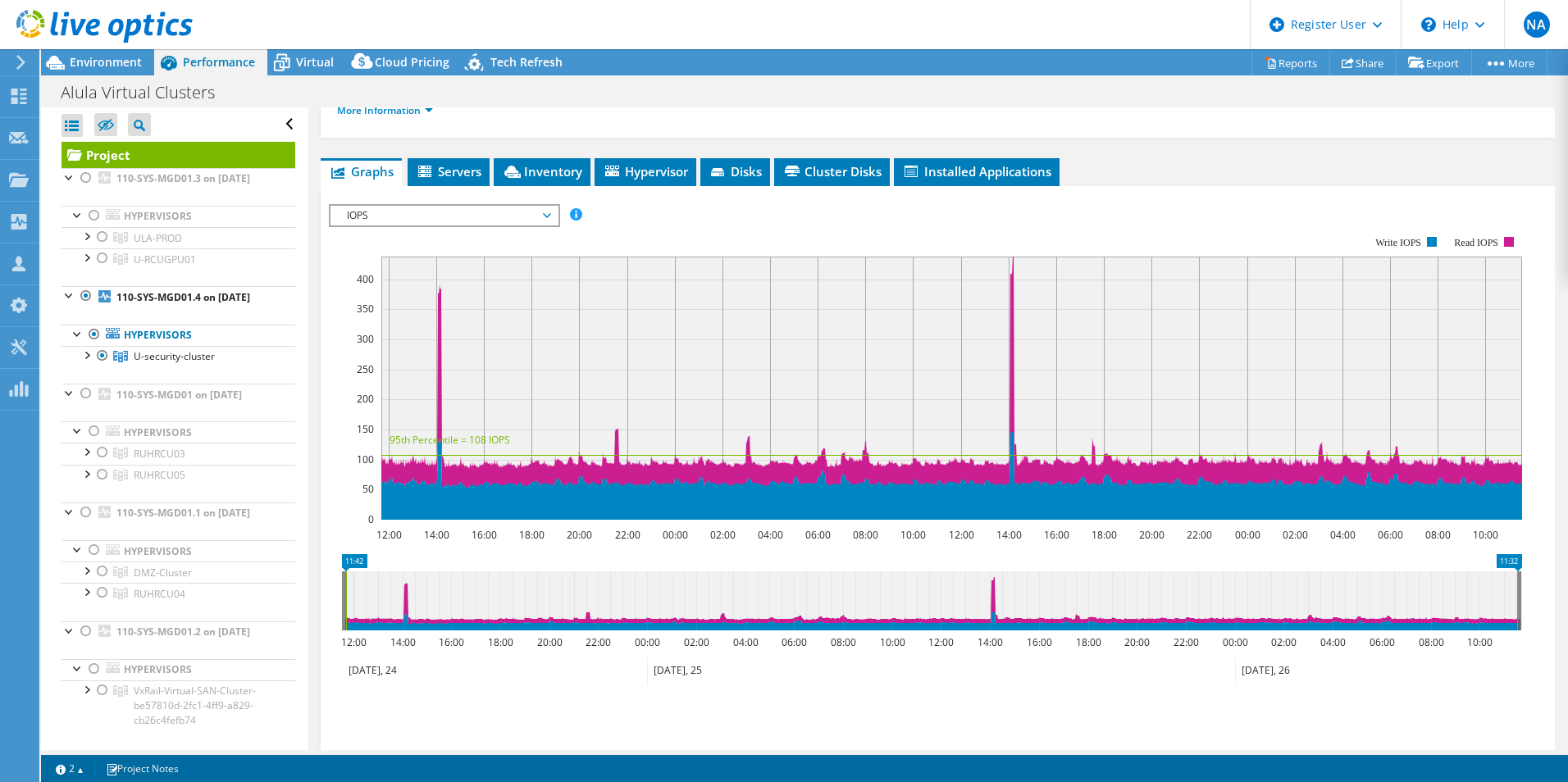
scroll to position [246, 0]
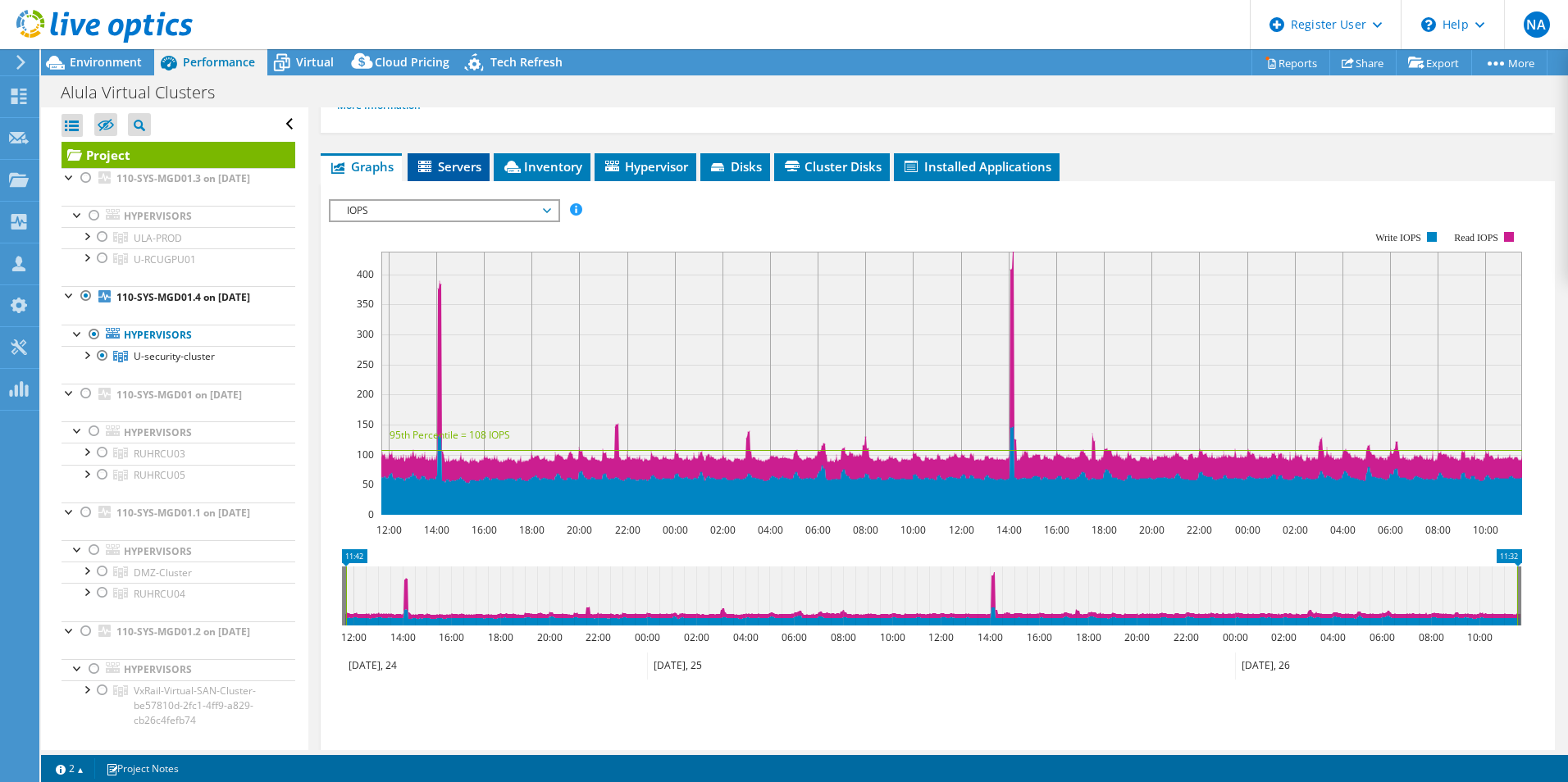
click at [463, 175] on li "Servers" at bounding box center [448, 167] width 82 height 28
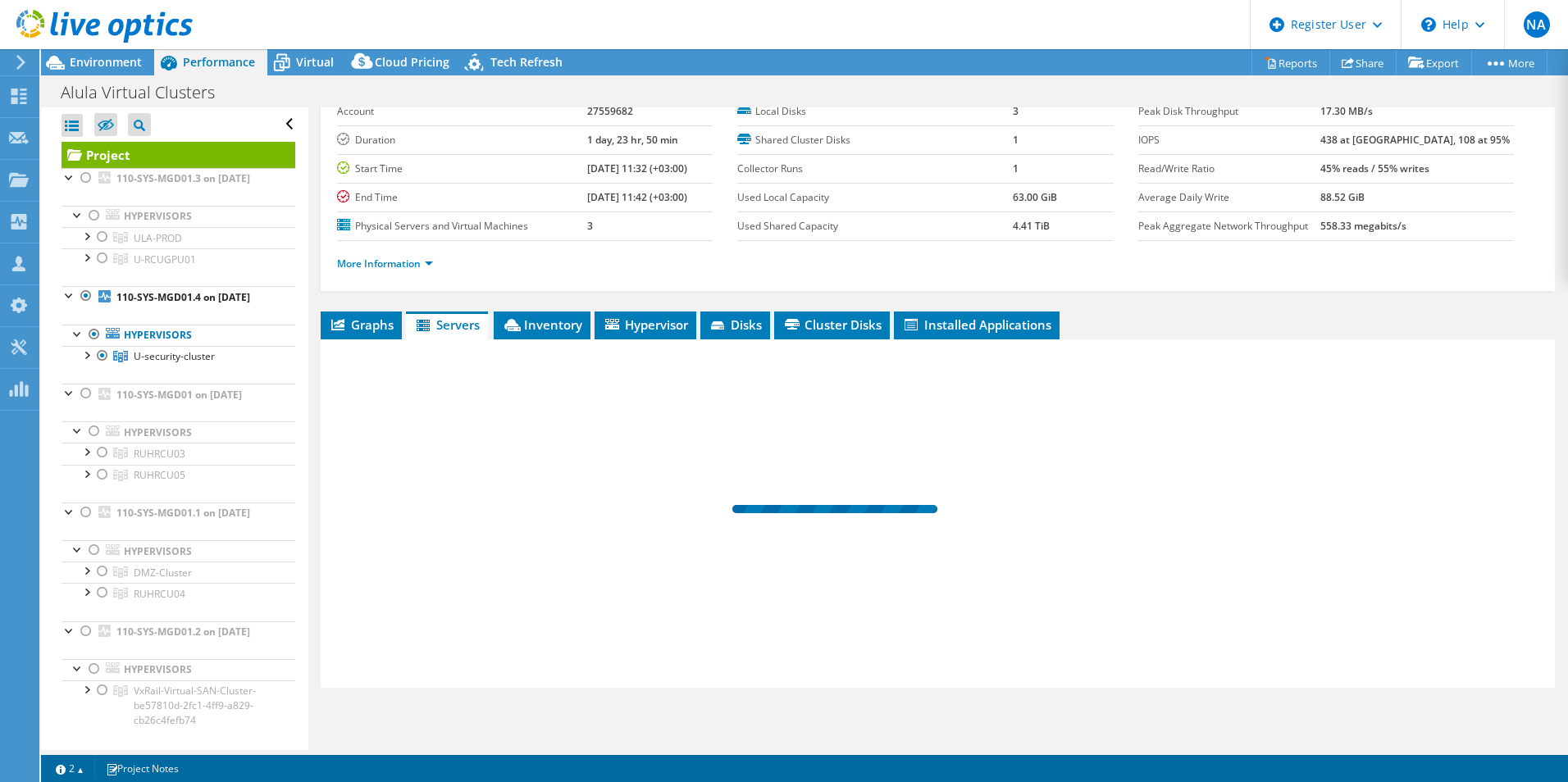
scroll to position [87, 0]
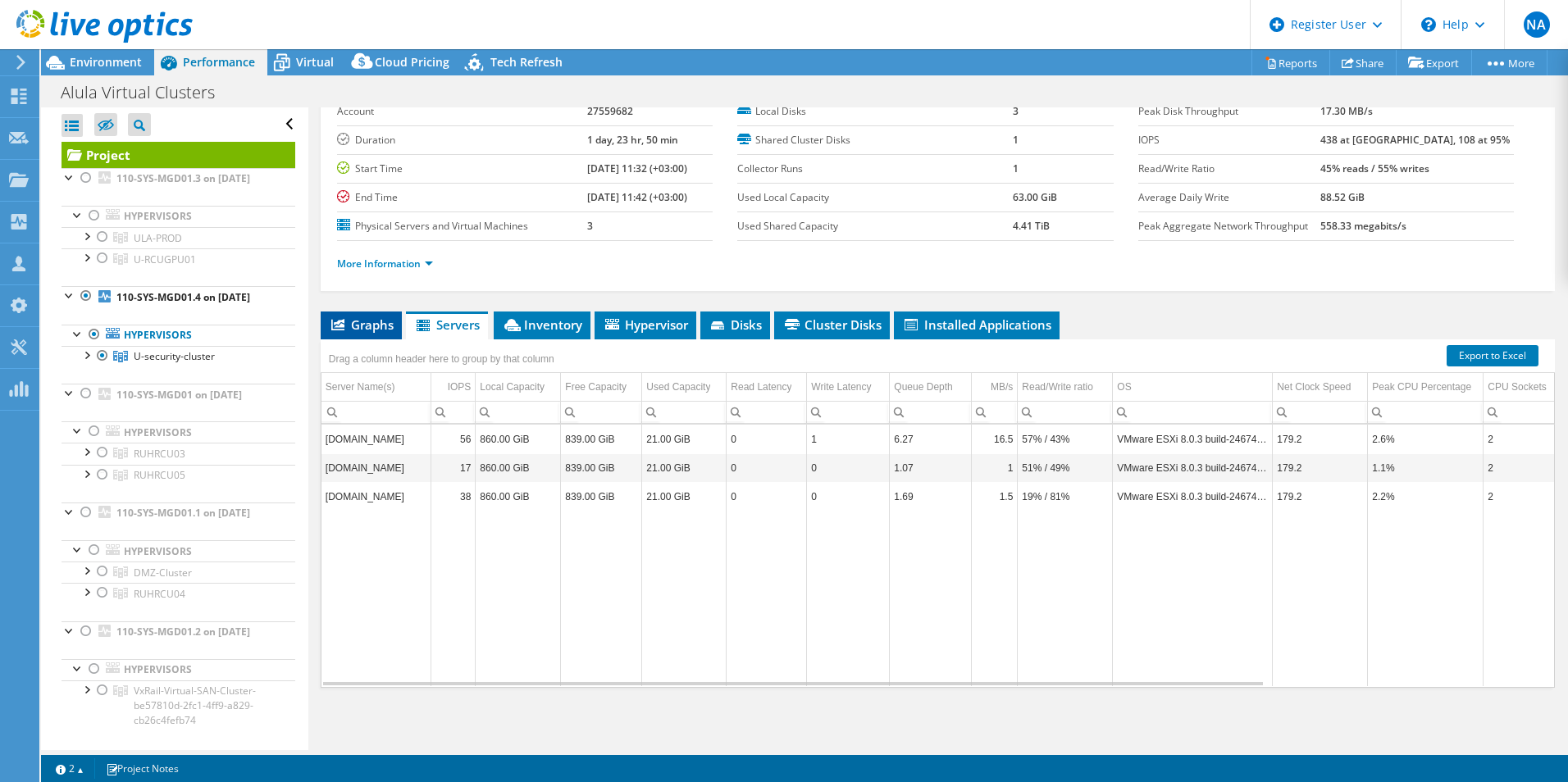
click at [380, 335] on li "Graphs" at bounding box center [361, 325] width 82 height 28
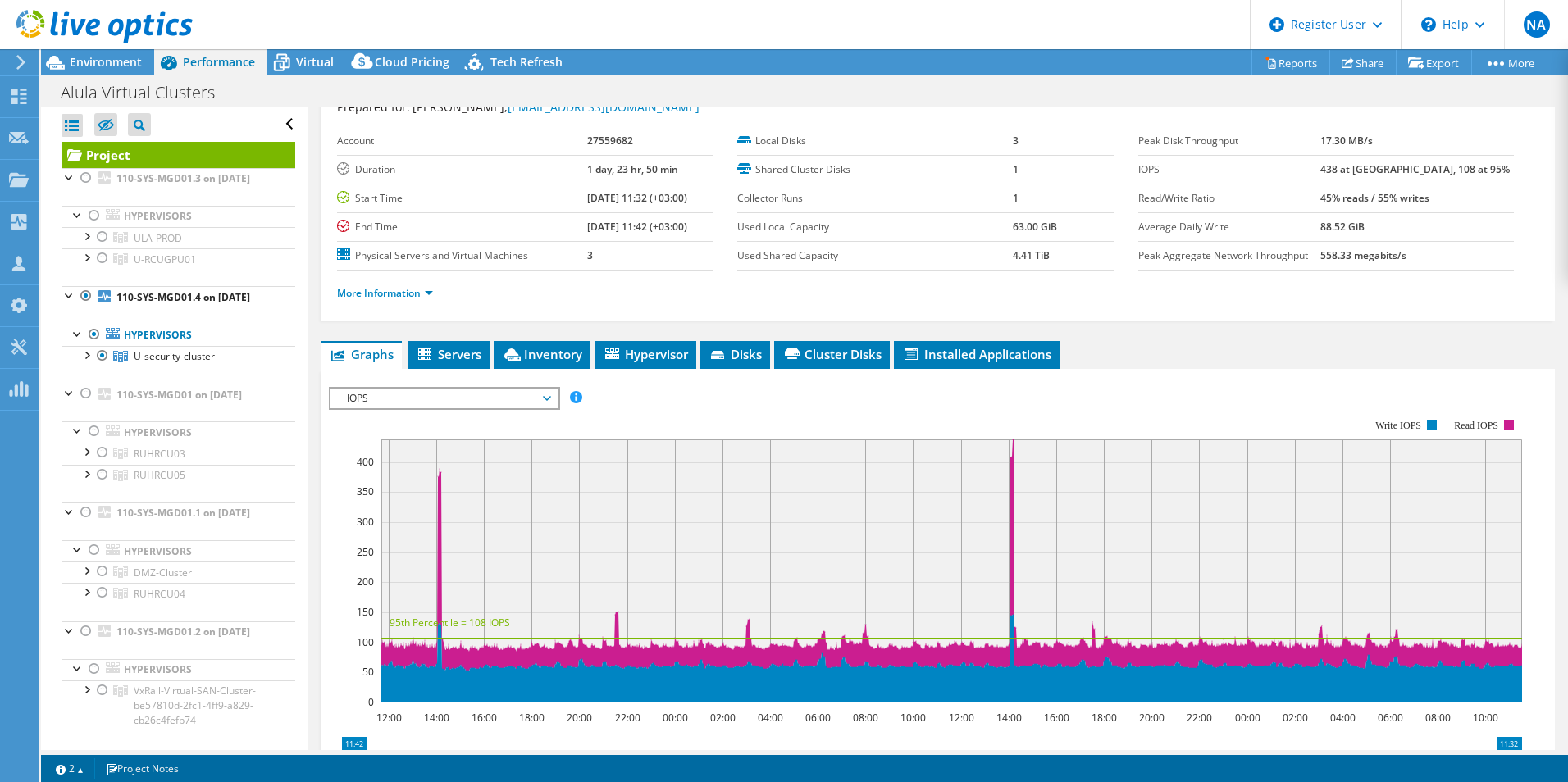
scroll to position [0, 0]
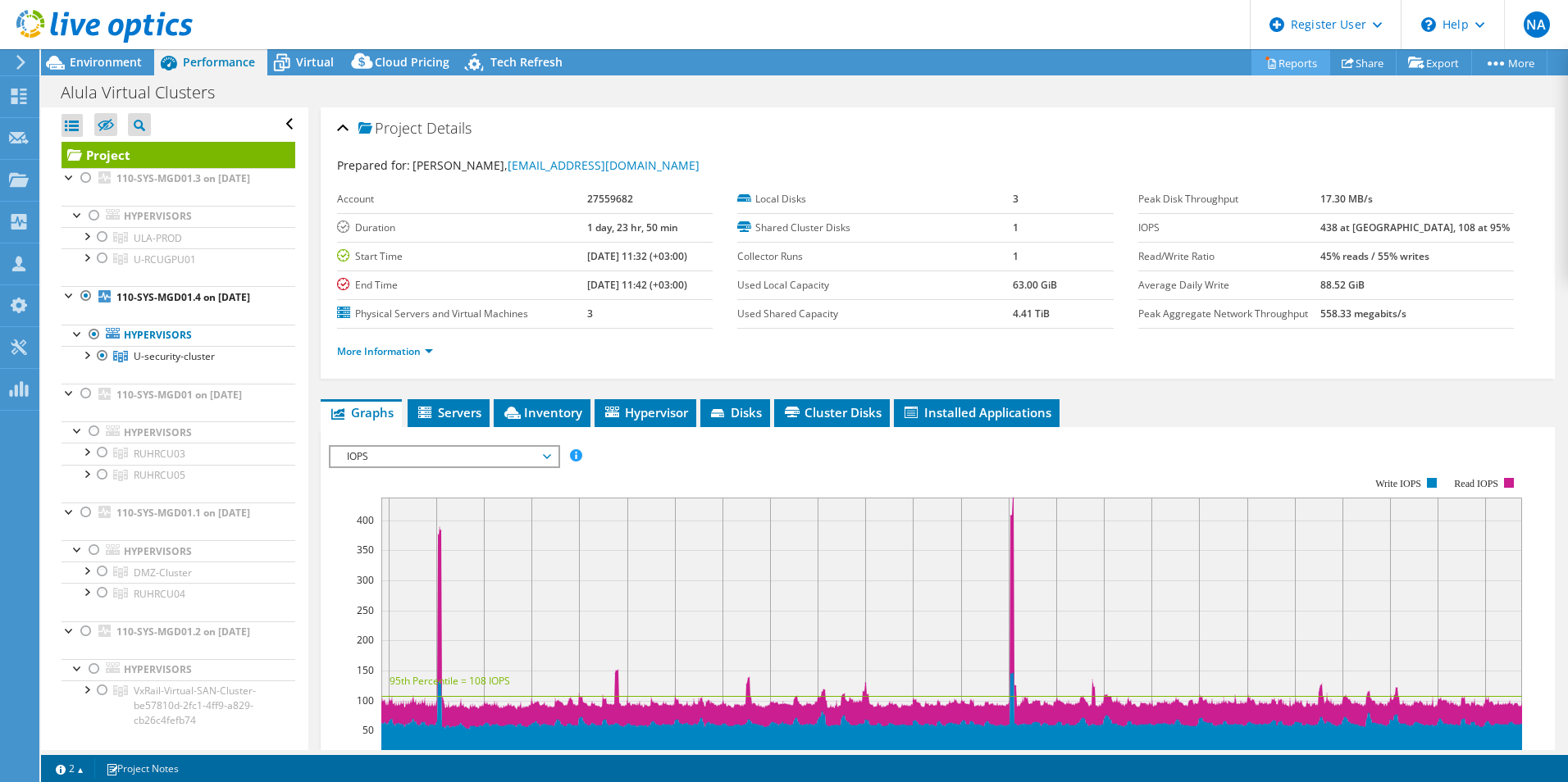
click at [1272, 65] on link "Reports" at bounding box center [1290, 63] width 79 height 25
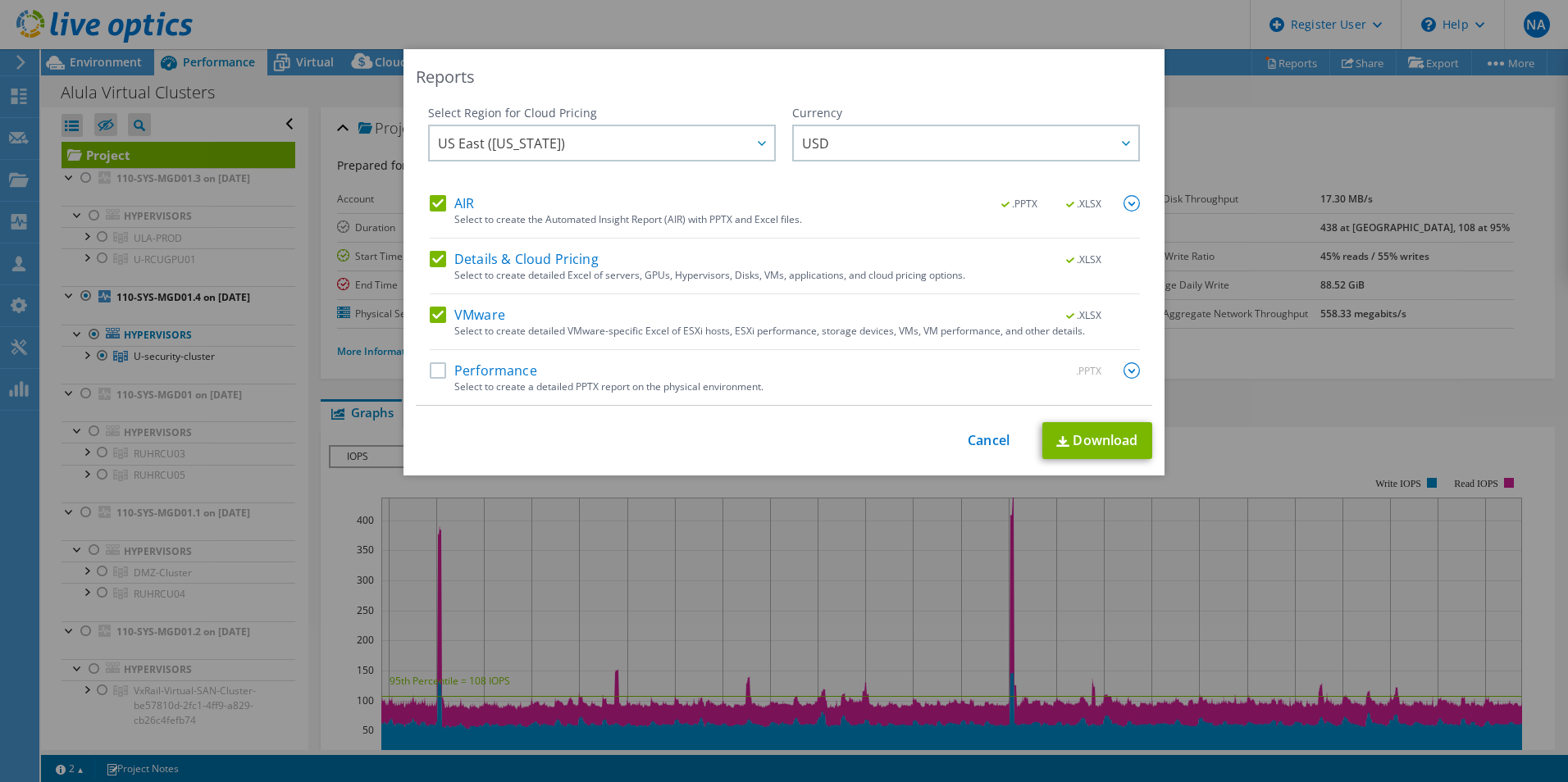
click at [434, 380] on div "Performance .PPTX" at bounding box center [785, 372] width 710 height 19
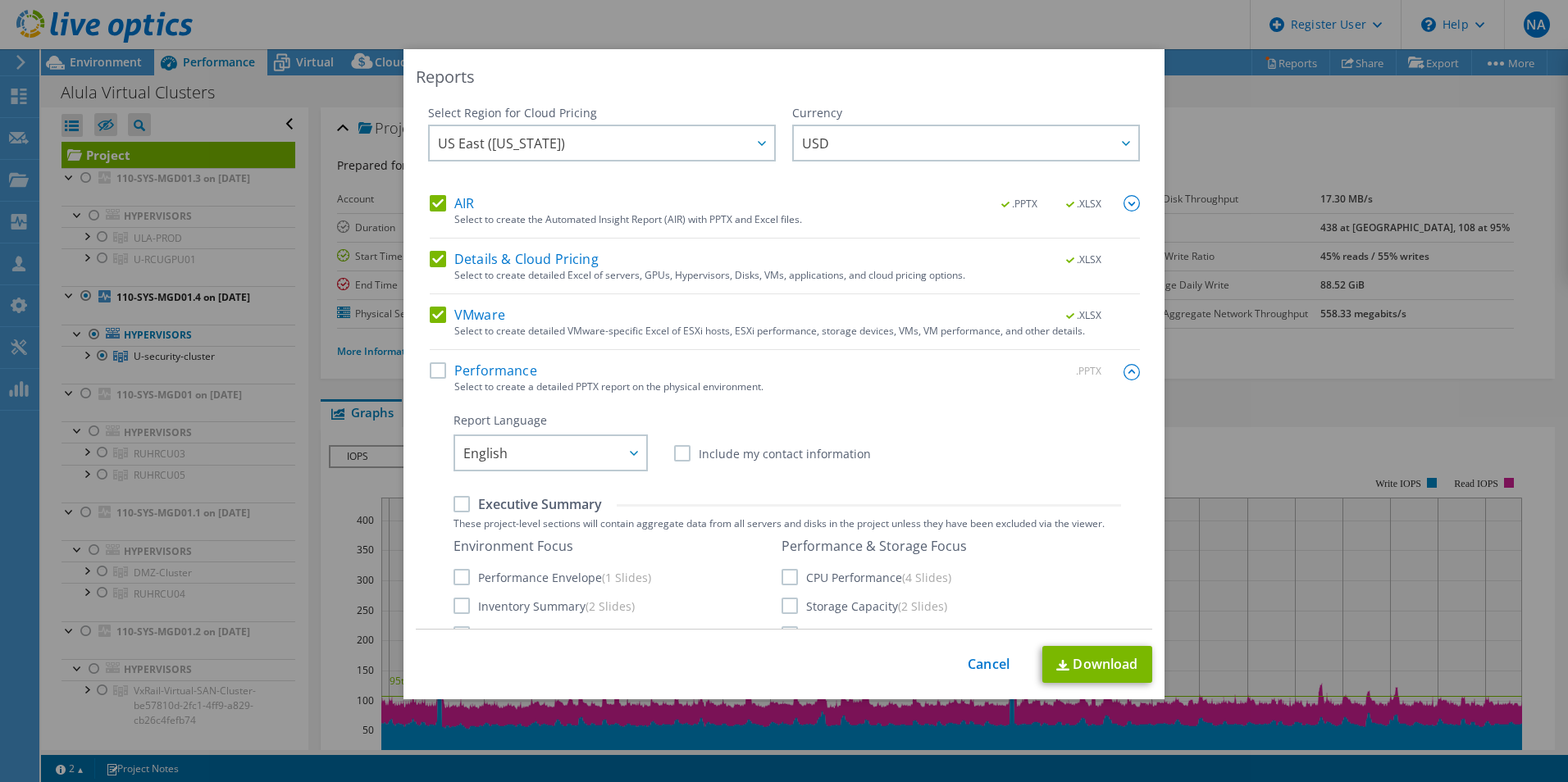
click at [434, 373] on label "Performance" at bounding box center [483, 370] width 107 height 16
click at [0, 0] on input "Performance" at bounding box center [0, 0] width 0 height 0
click at [1099, 662] on link "Download" at bounding box center [1097, 664] width 110 height 37
click at [981, 664] on link "Cancel" at bounding box center [988, 664] width 42 height 15
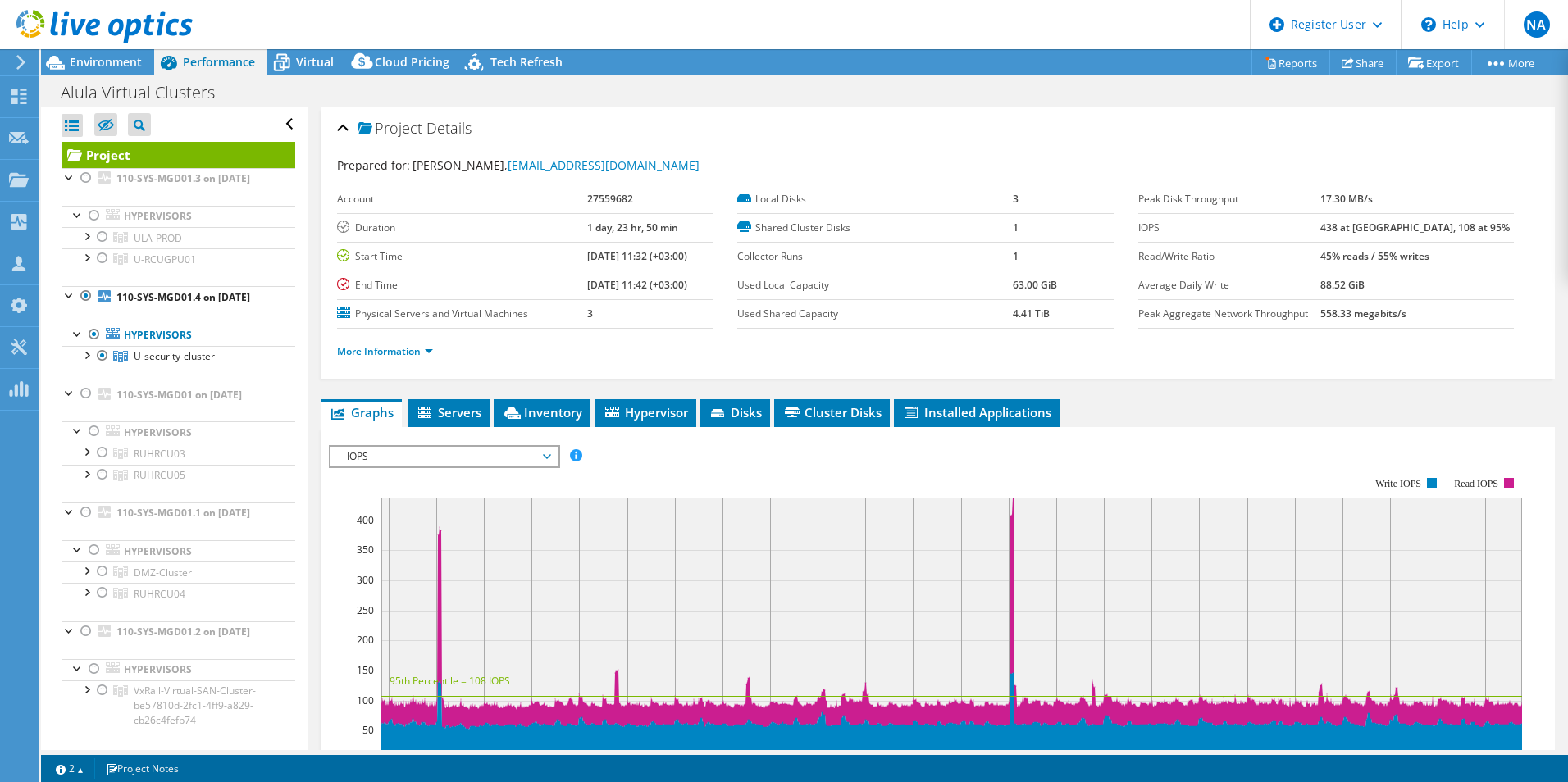
click at [84, 53] on div at bounding box center [96, 27] width 193 height 55
click at [82, 61] on span "Environment" at bounding box center [105, 62] width 72 height 15
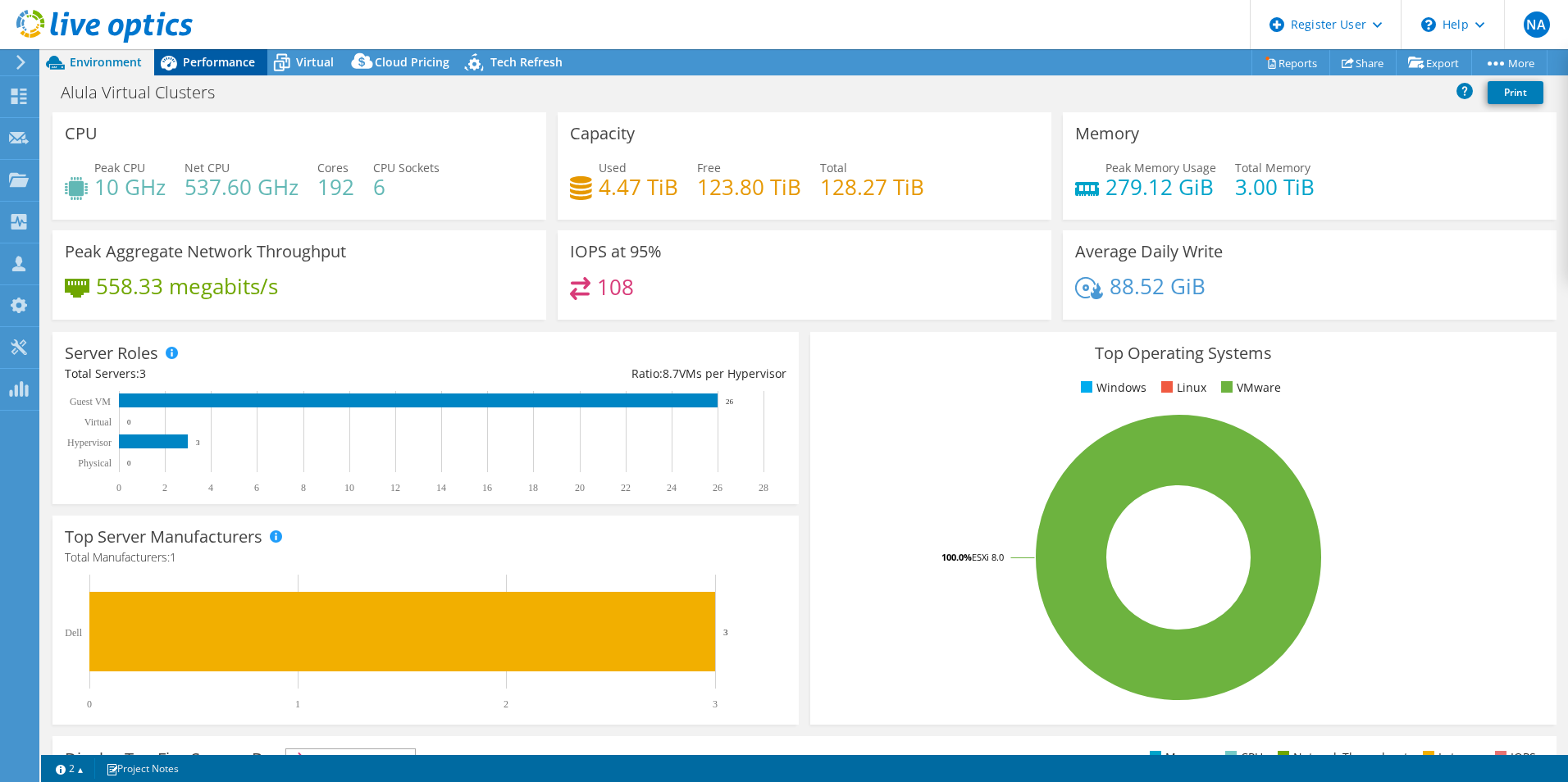
click at [188, 59] on span "Performance" at bounding box center [218, 62] width 72 height 15
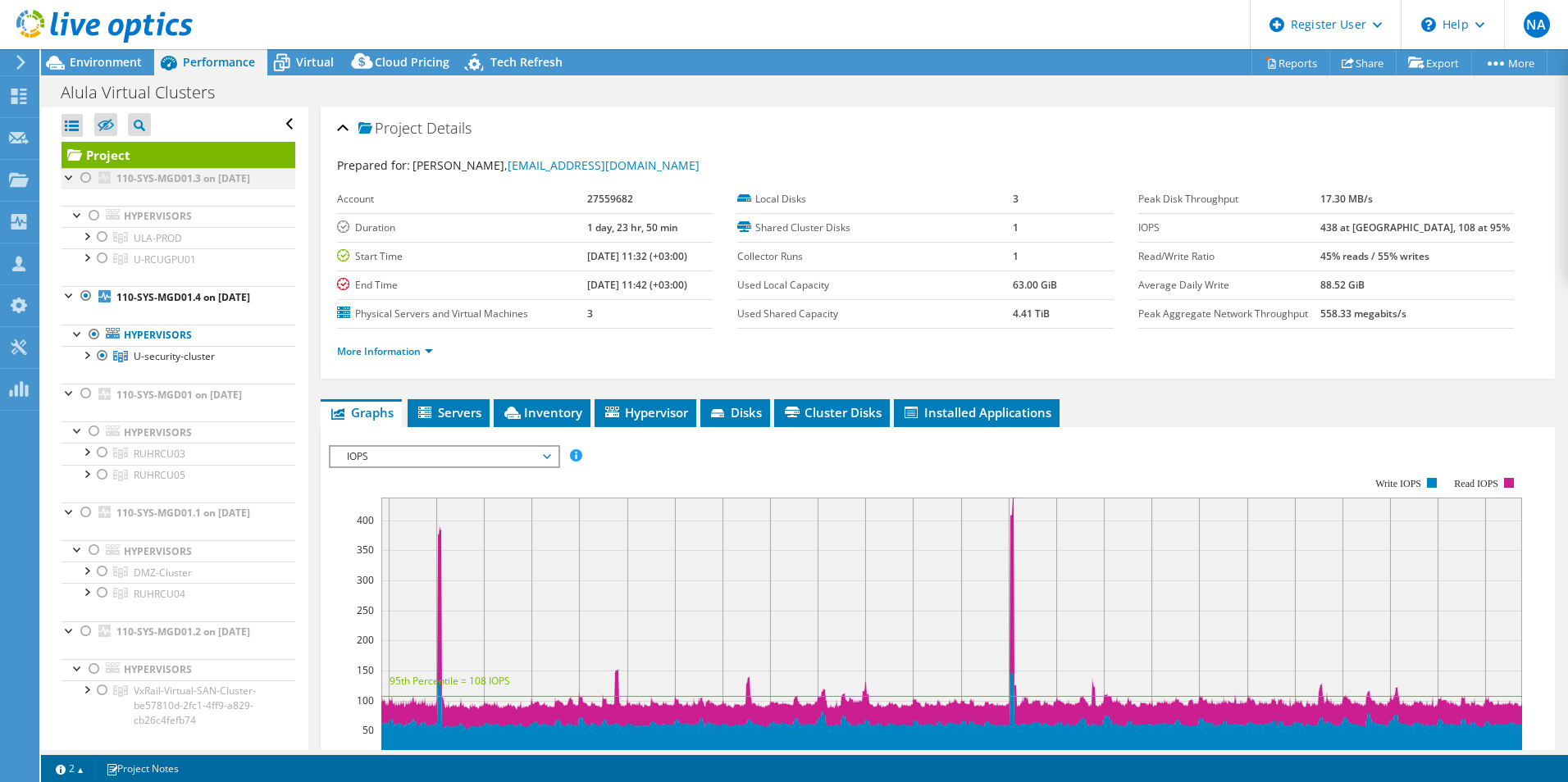
click at [66, 177] on div at bounding box center [69, 176] width 16 height 16
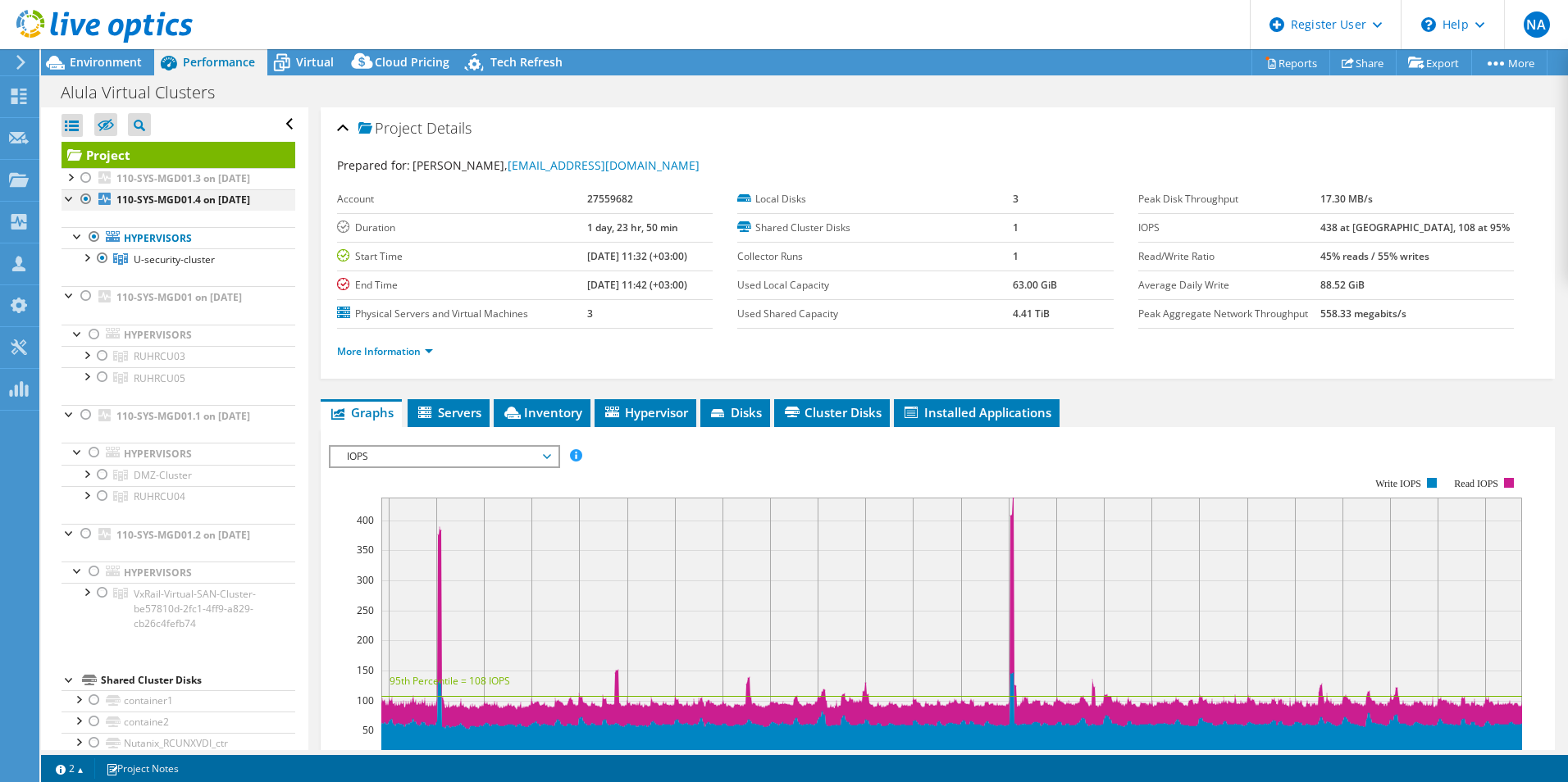
click at [65, 205] on div at bounding box center [69, 197] width 16 height 16
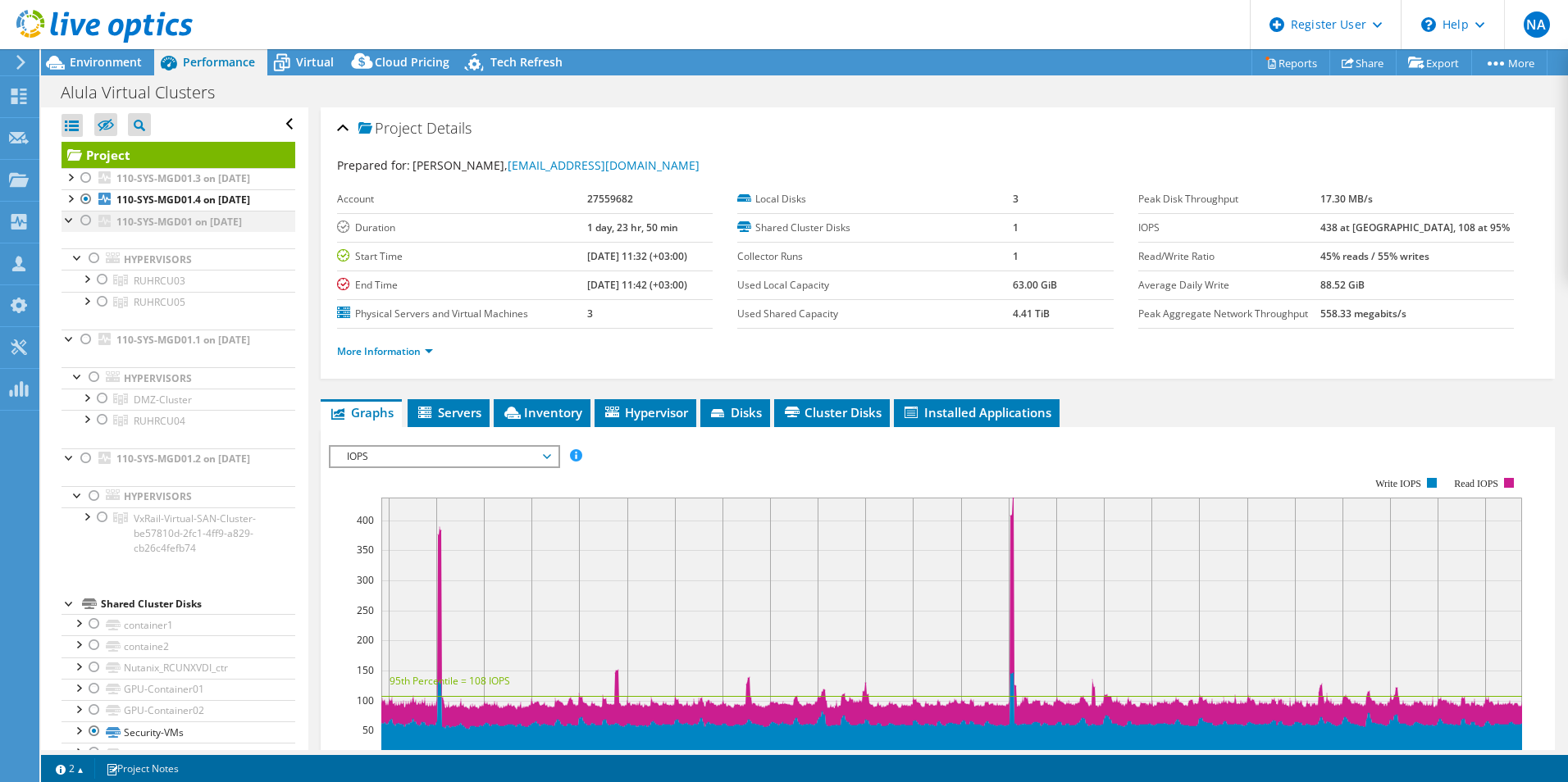
click at [66, 227] on div at bounding box center [69, 218] width 16 height 16
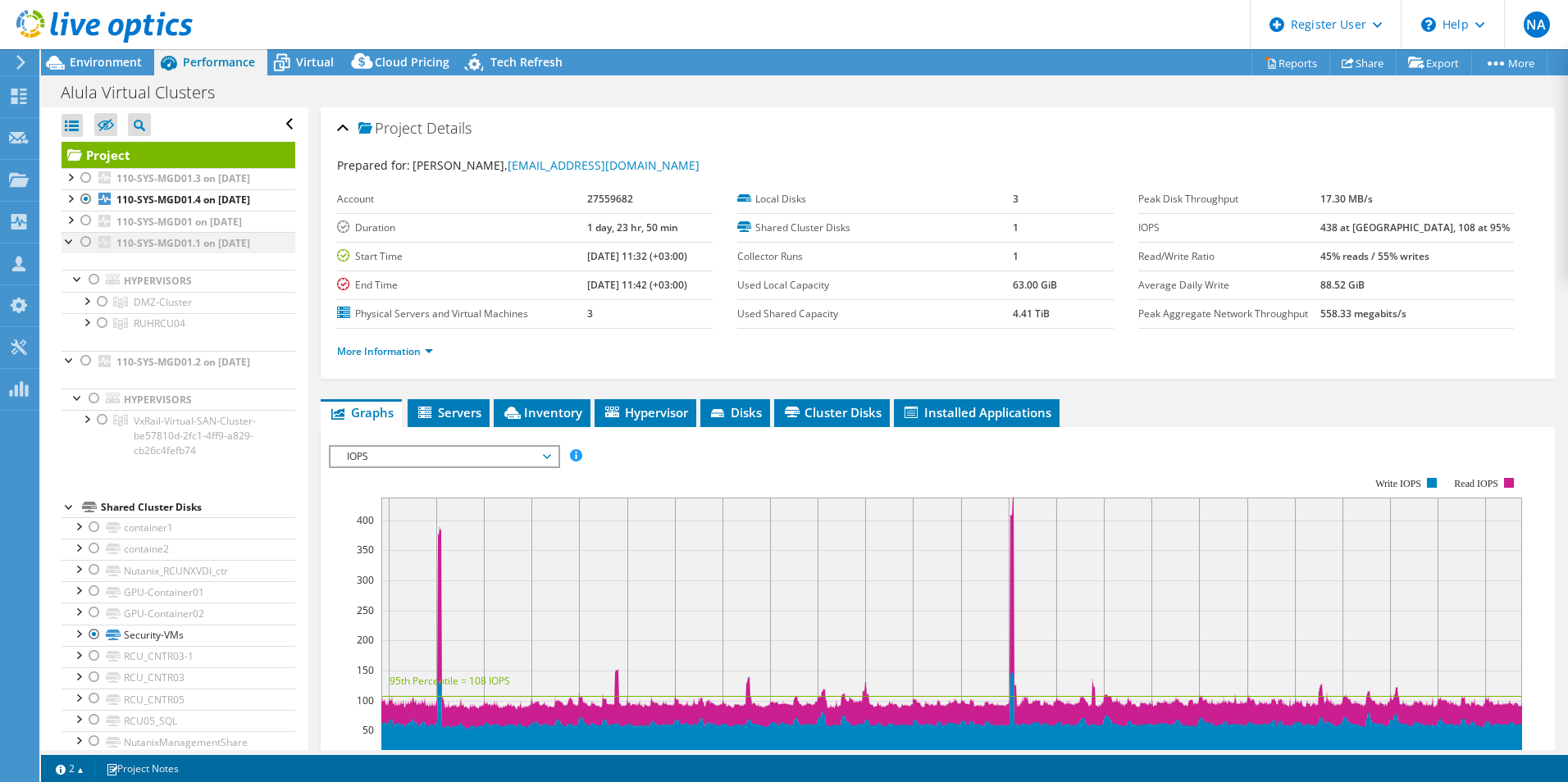
click at [71, 249] on div at bounding box center [69, 239] width 16 height 16
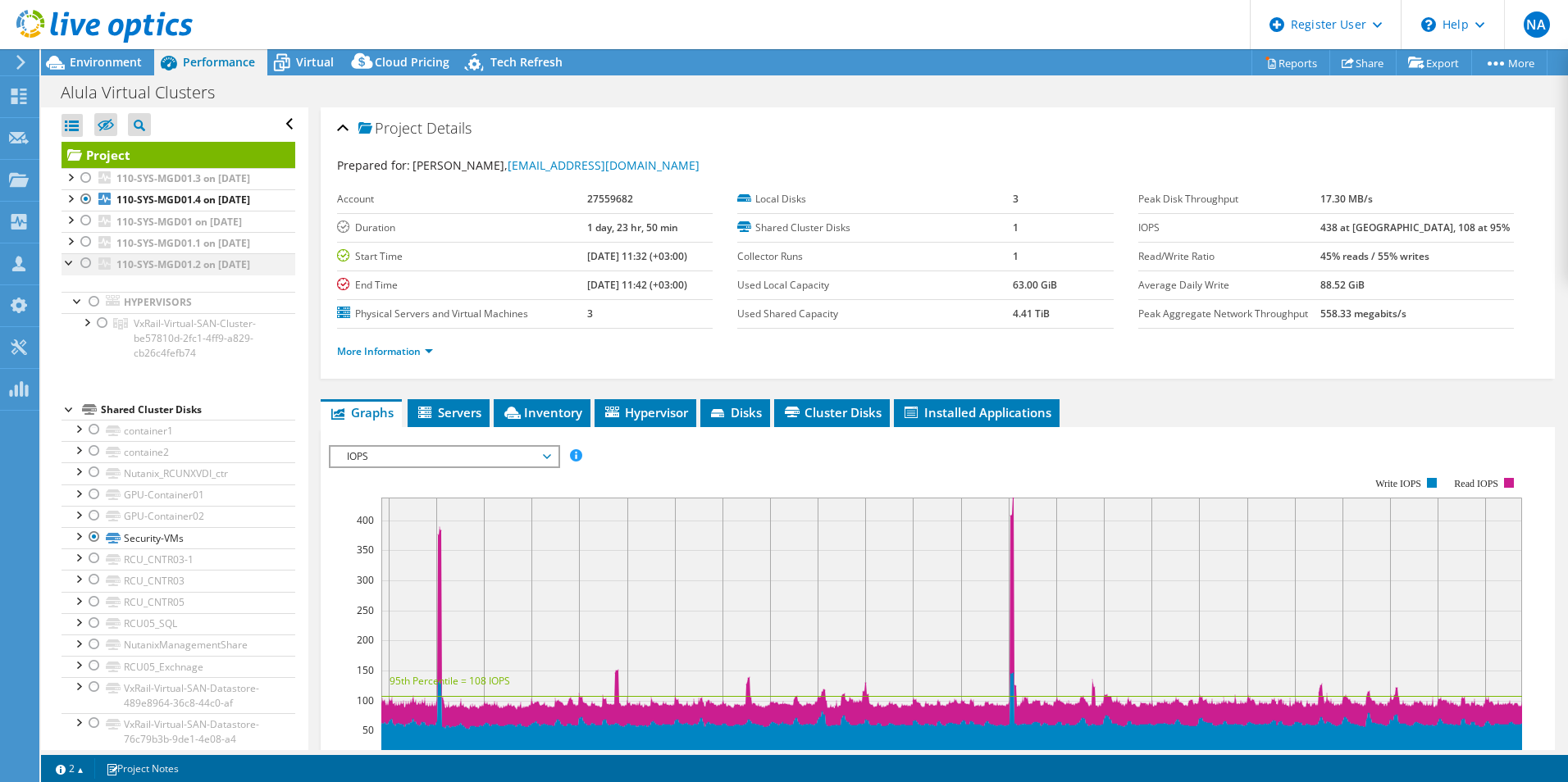
click at [69, 270] on div at bounding box center [69, 261] width 16 height 16
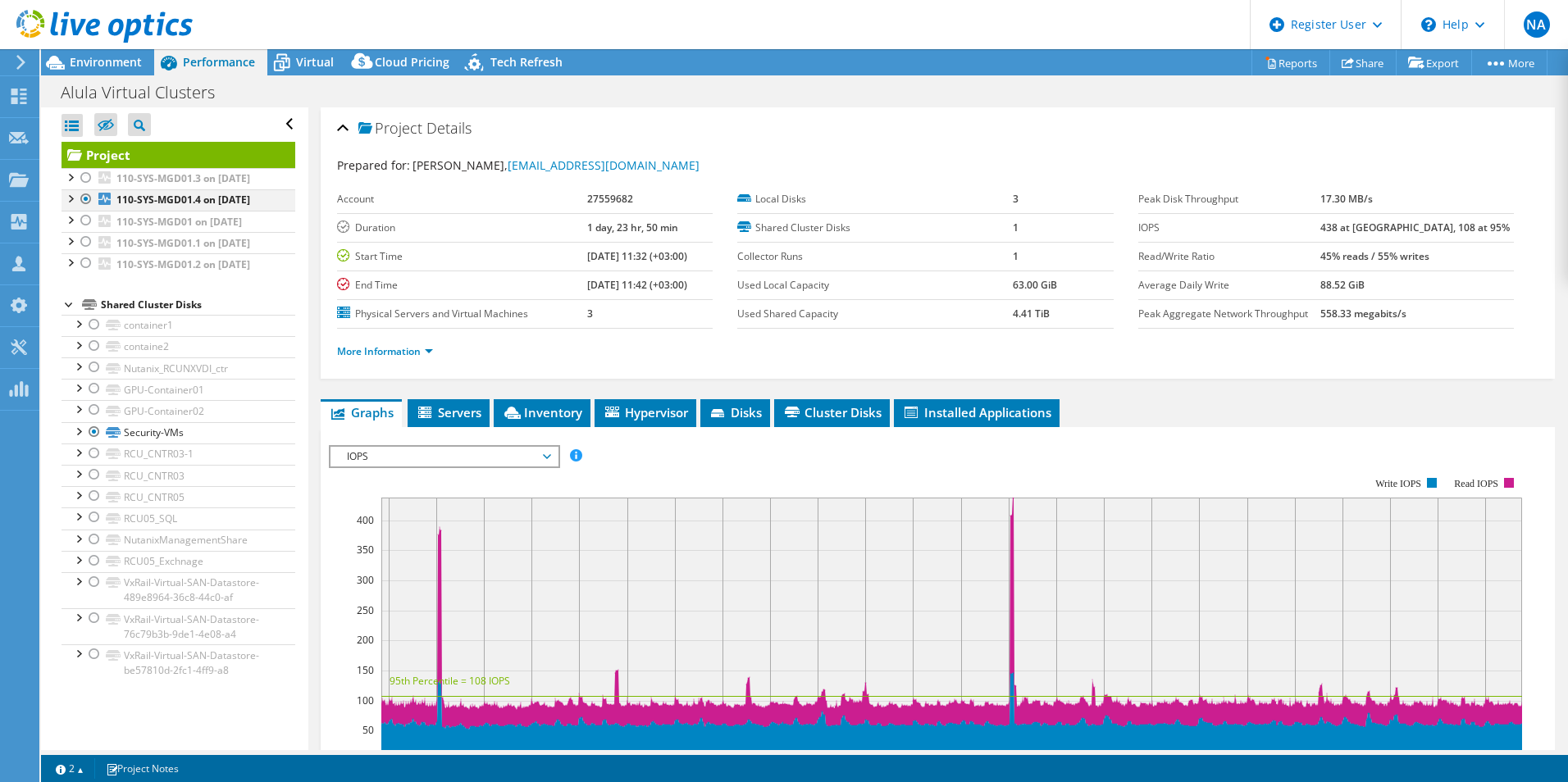
click at [86, 209] on div at bounding box center [86, 199] width 16 height 20
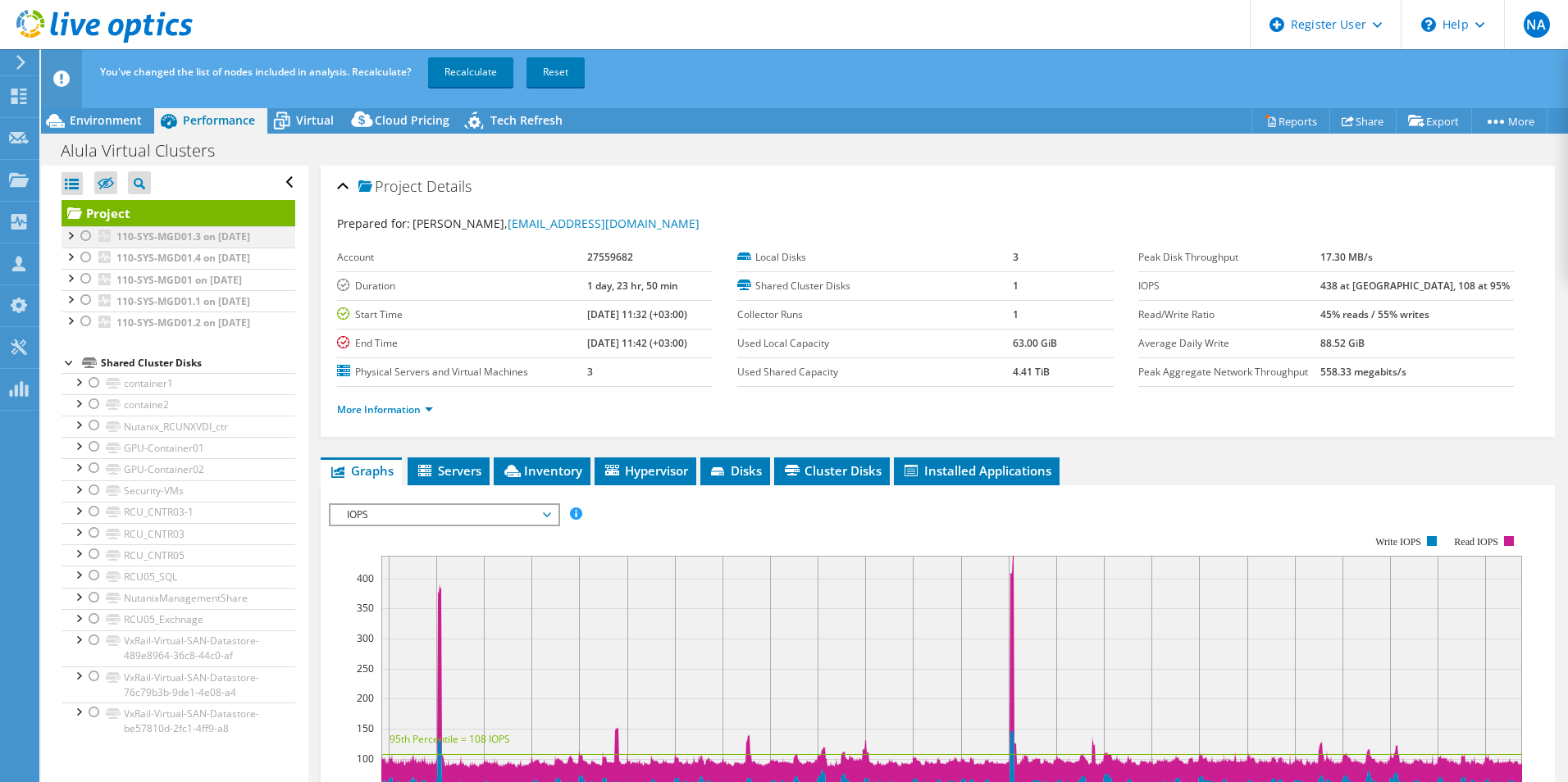
click at [87, 235] on div at bounding box center [86, 235] width 16 height 20
click at [485, 79] on link "Recalculate" at bounding box center [471, 72] width 85 height 30
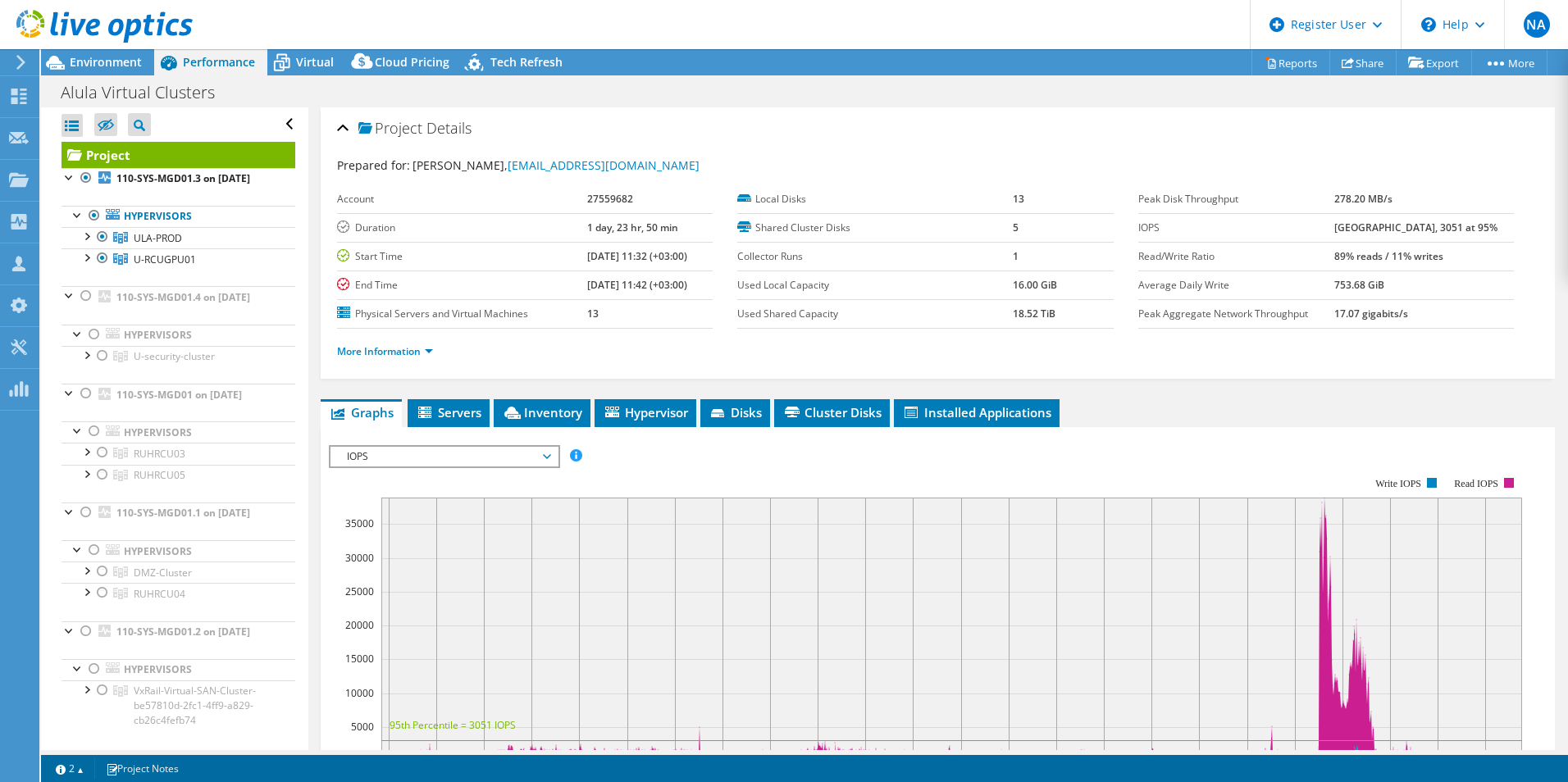
scroll to position [82, 0]
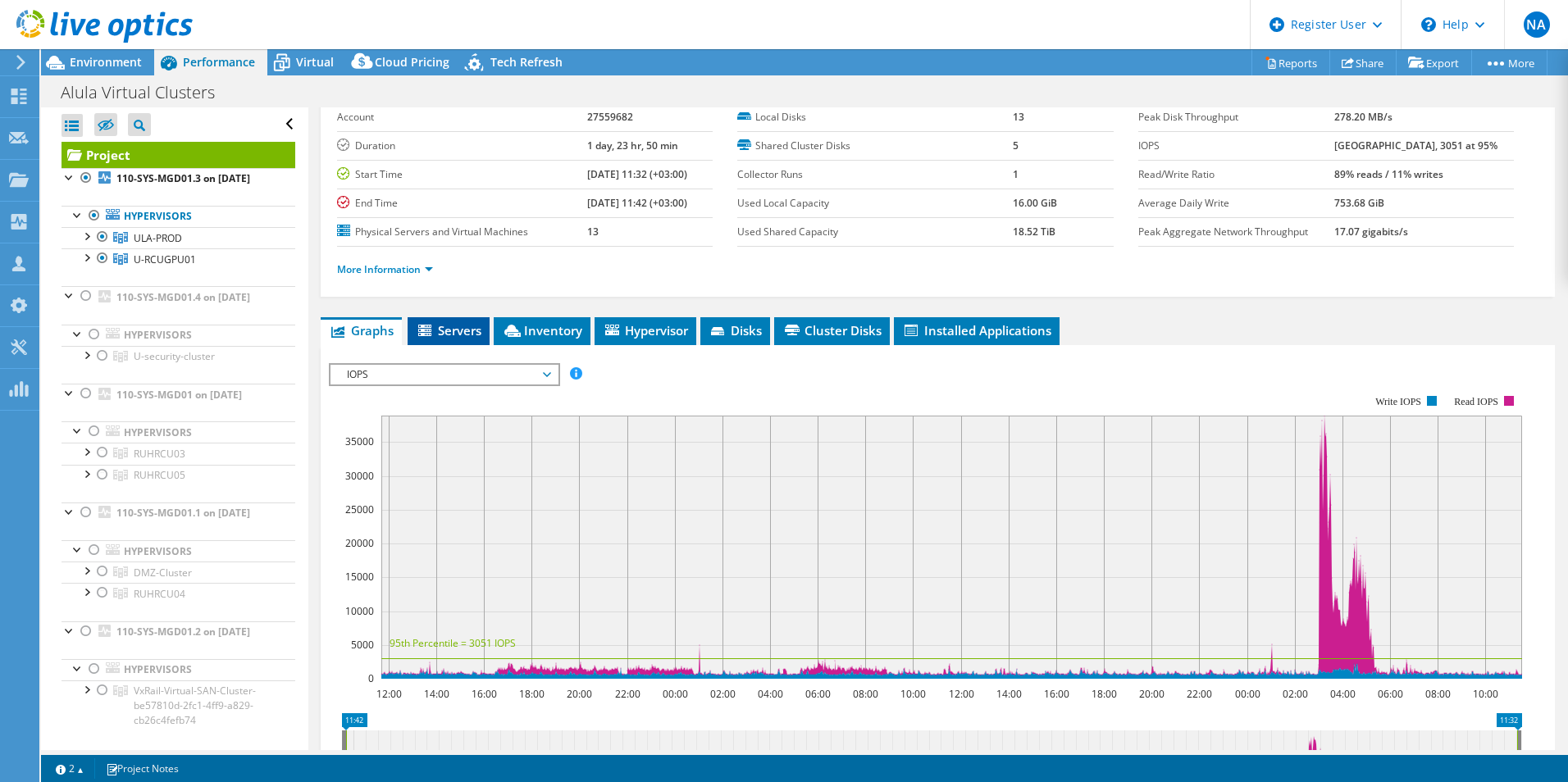
click at [471, 341] on li "Servers" at bounding box center [448, 331] width 82 height 28
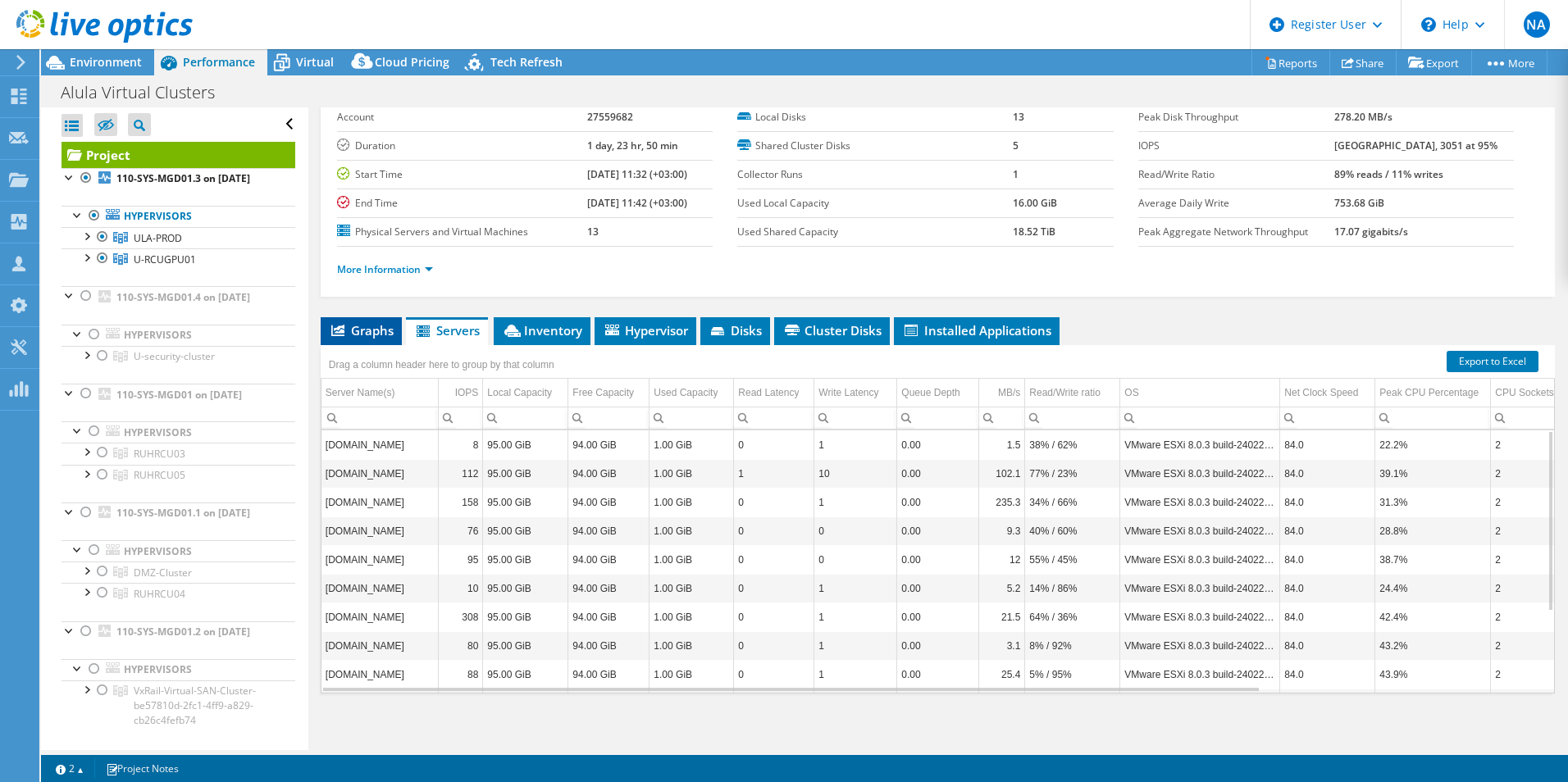
click at [340, 343] on li "Graphs" at bounding box center [361, 331] width 82 height 28
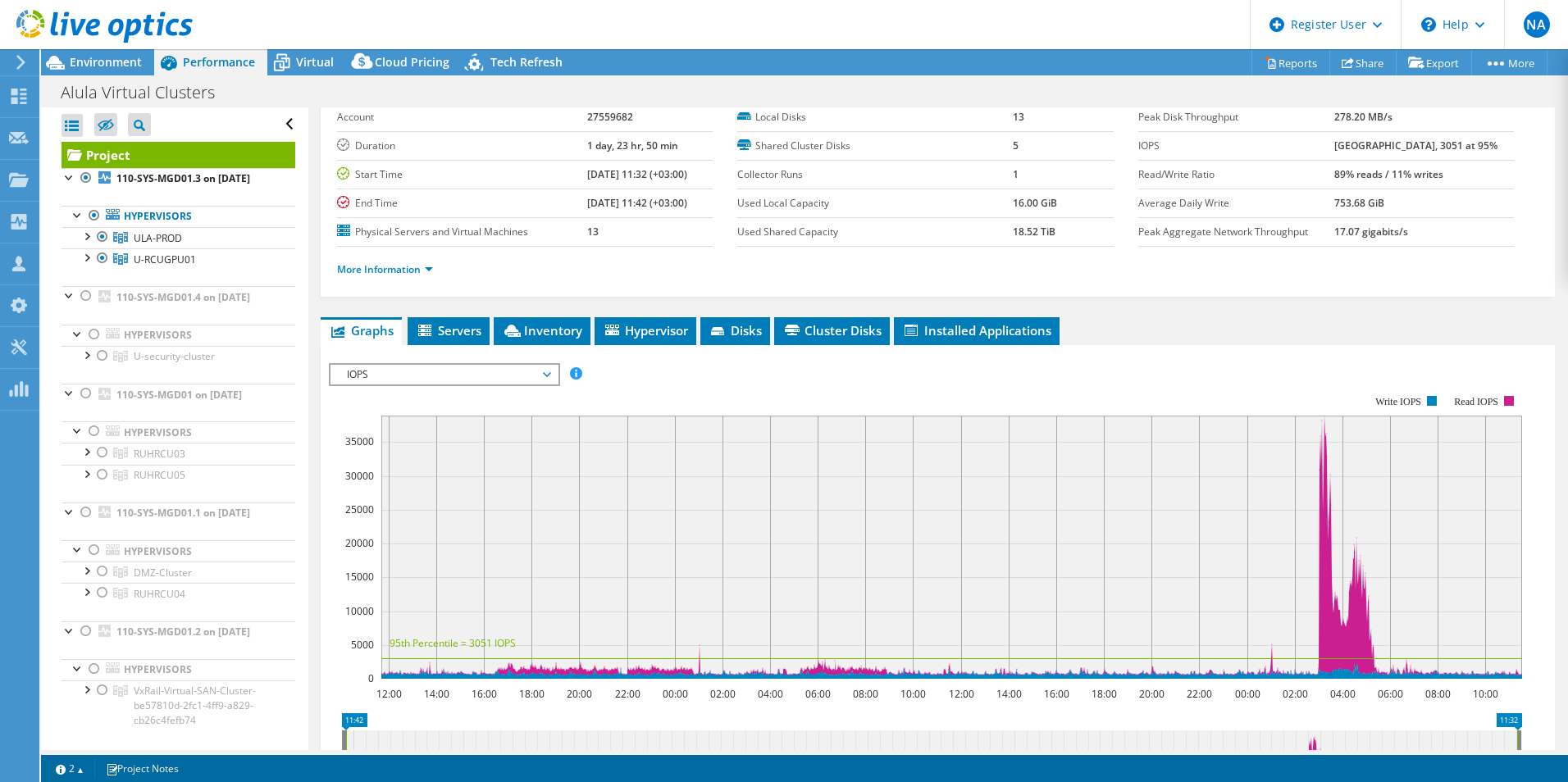
scroll to position [0, 0]
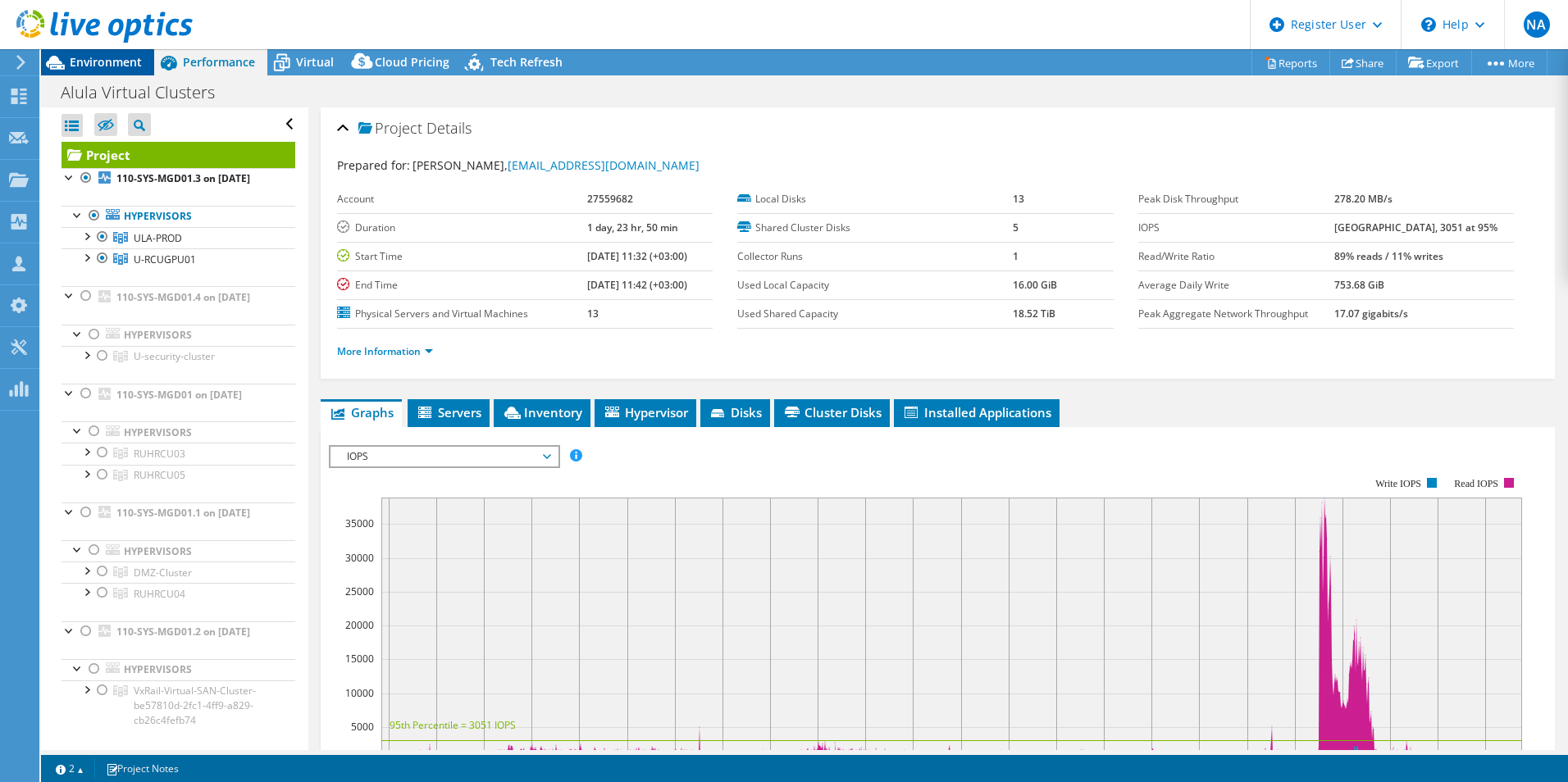
click at [96, 65] on span "Environment" at bounding box center [105, 62] width 72 height 15
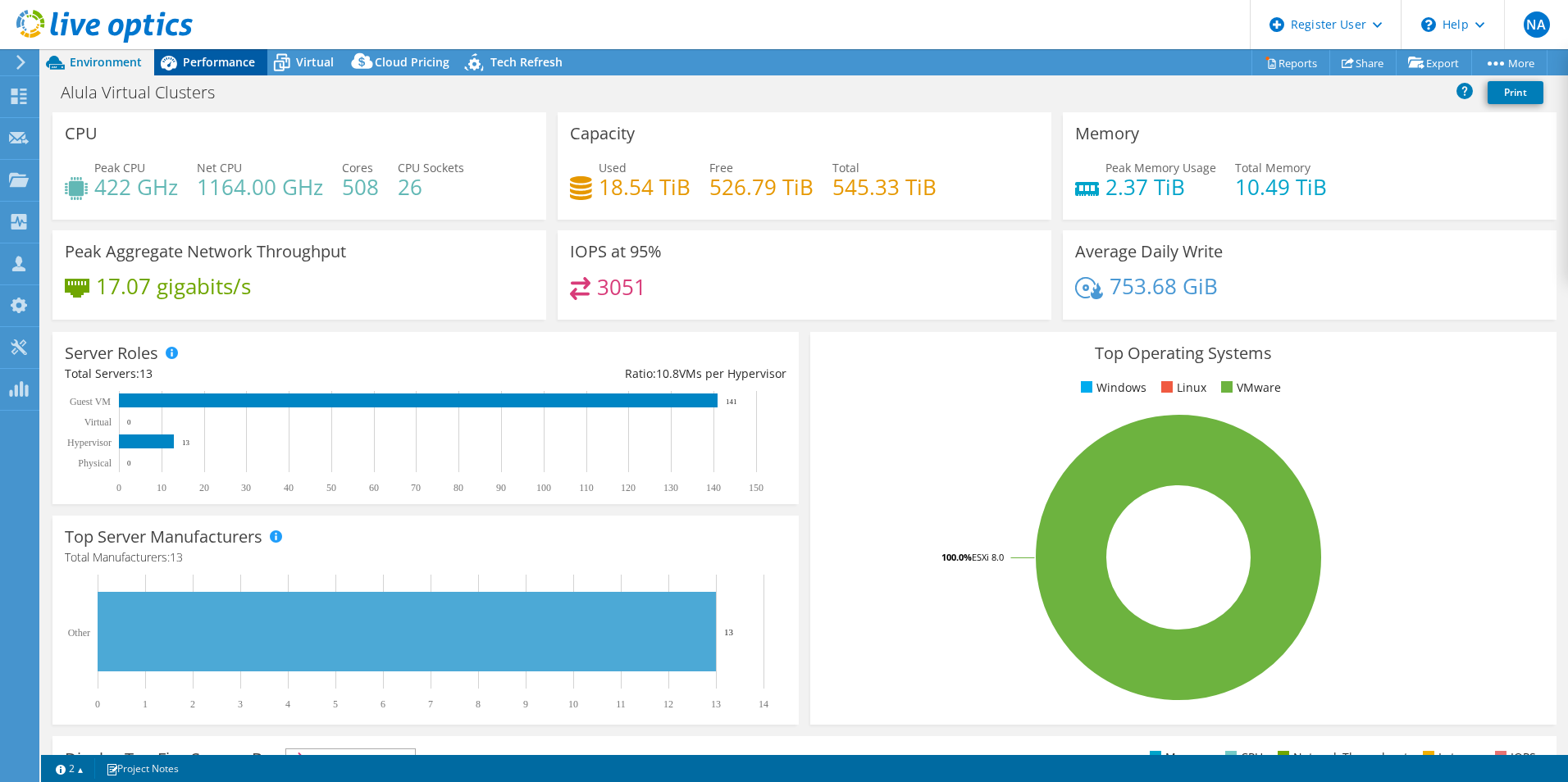
click at [234, 65] on span "Performance" at bounding box center [218, 62] width 72 height 15
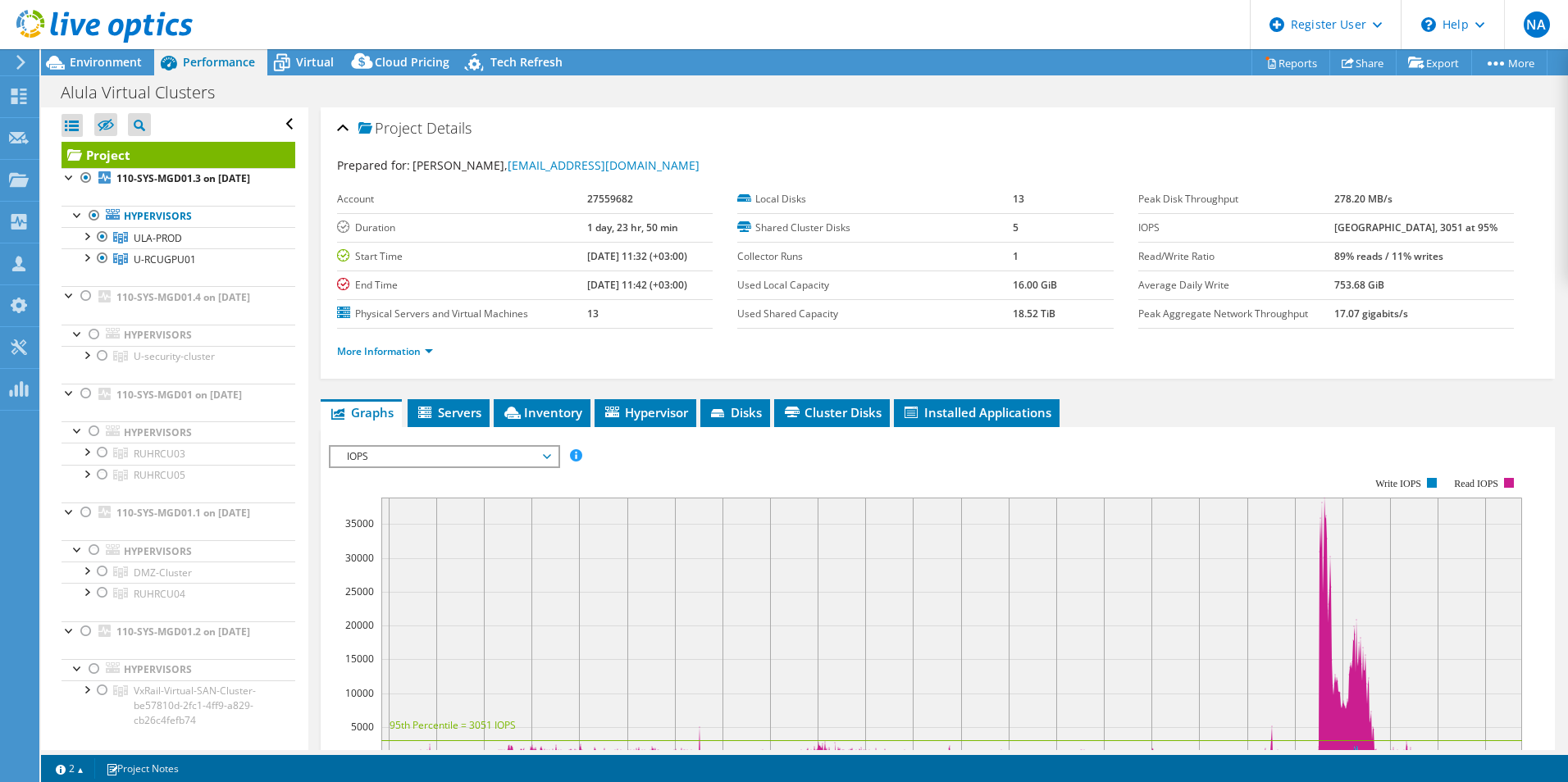
click at [758, 449] on div "IOPS Disk Throughput IO Size Latency Queue Depth CPU Percentage Memory Page Fau…" at bounding box center [938, 456] width 1218 height 22
